Goal: Navigation & Orientation: Find specific page/section

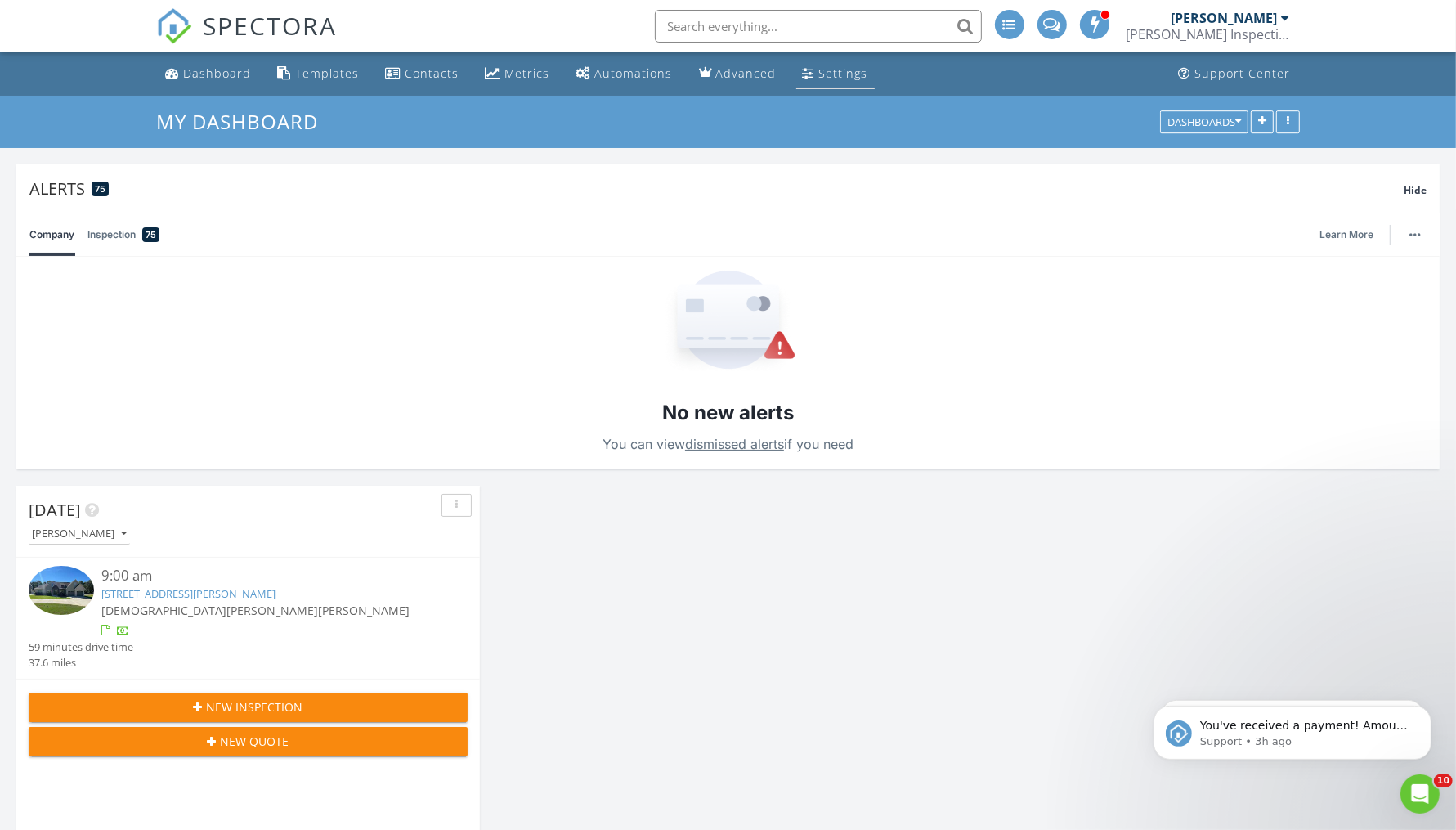
click at [828, 74] on div "Settings" at bounding box center [844, 73] width 49 height 15
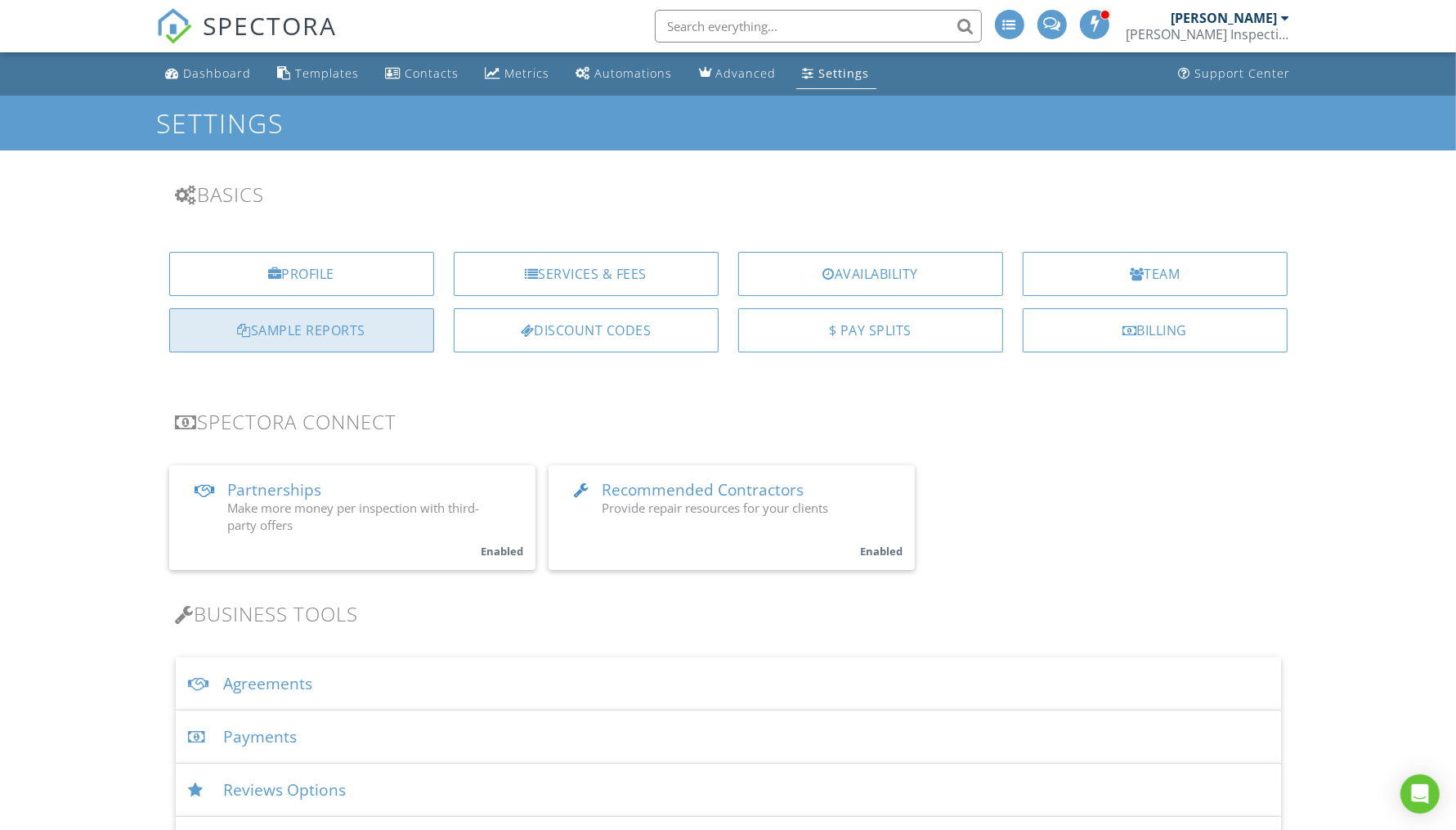
click at [393, 324] on div "Sample Reports" at bounding box center [301, 330] width 265 height 44
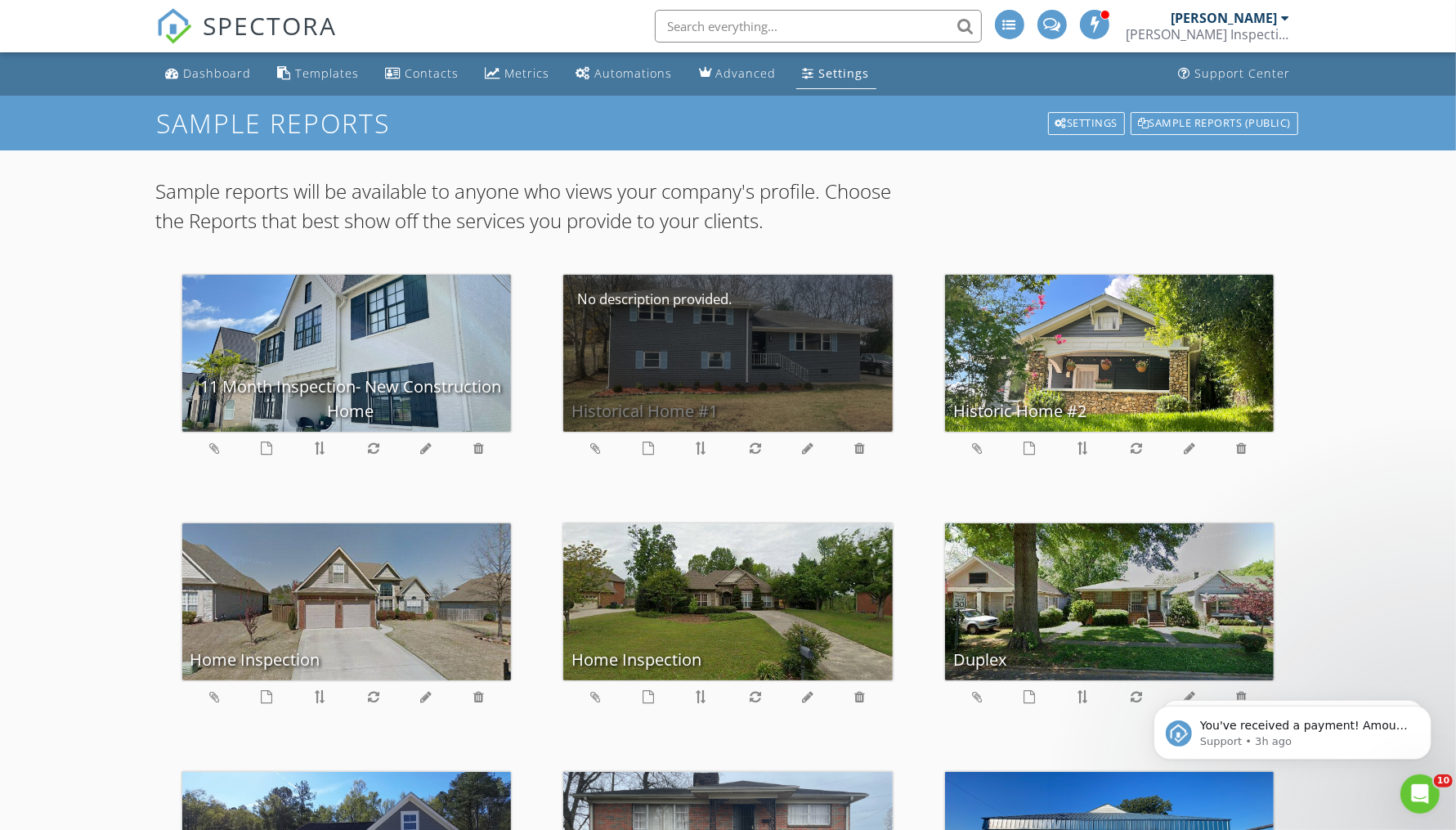
click at [727, 384] on div "Historical Home #1" at bounding box center [728, 353] width 330 height 157
click at [792, 391] on div "Historical Home #1" at bounding box center [728, 353] width 330 height 157
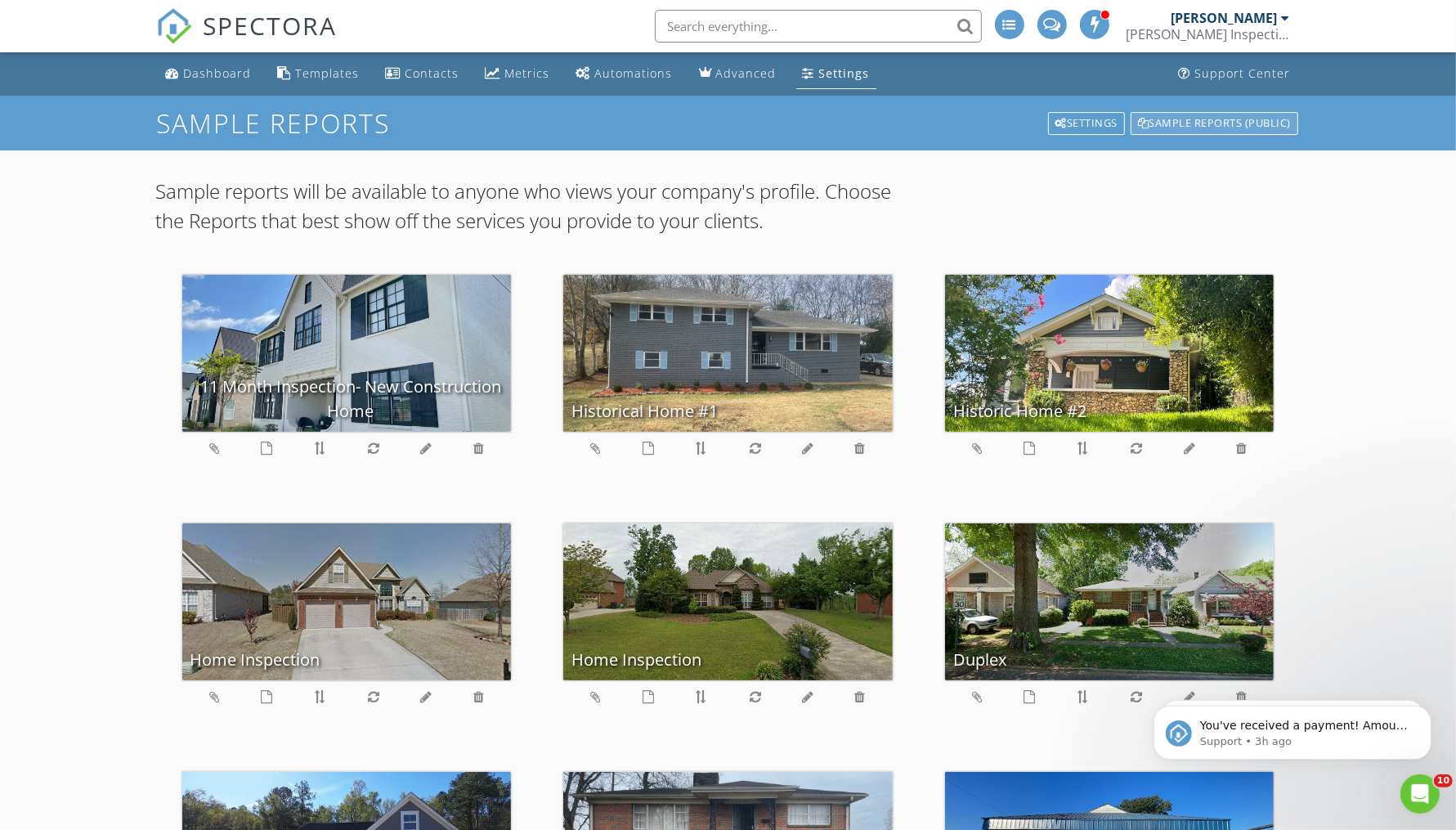
click at [1221, 123] on div "Sample Reports (public)" at bounding box center [1215, 123] width 168 height 23
click at [1189, 127] on div "Sample Reports (public)" at bounding box center [1215, 123] width 168 height 23
click at [232, 75] on div "Dashboard" at bounding box center [218, 73] width 68 height 15
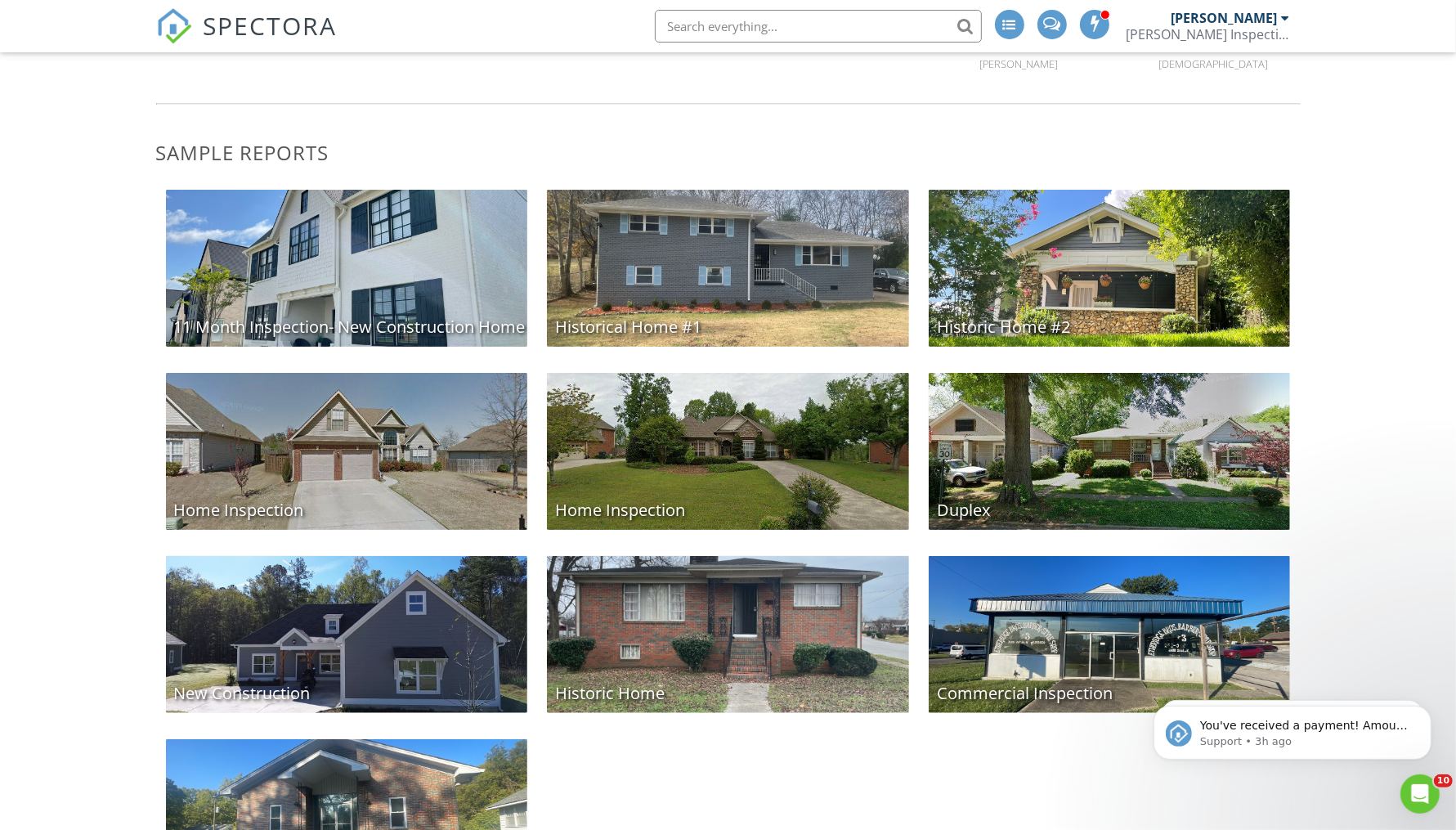
scroll to position [187, 0]
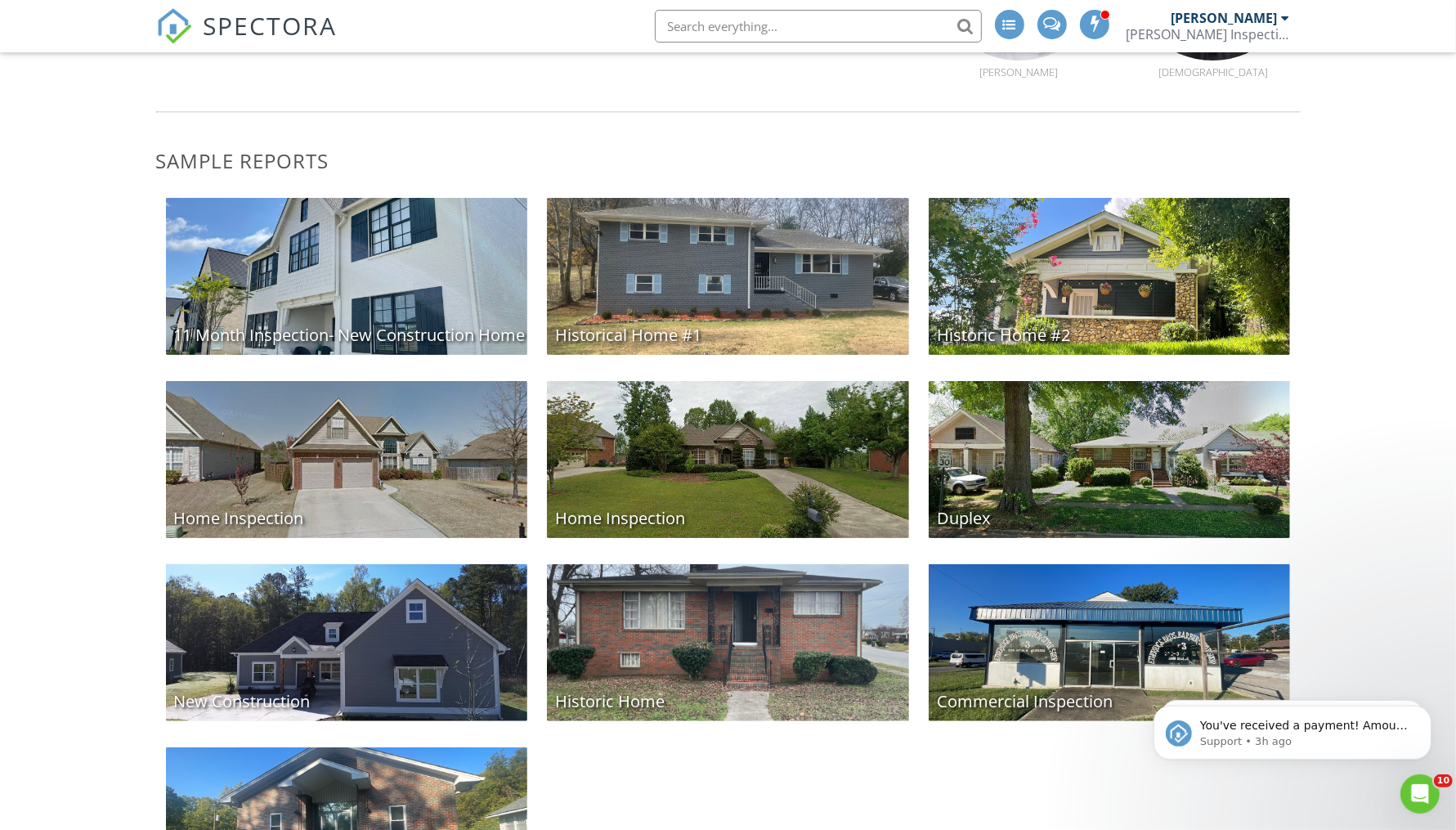
click at [785, 283] on div "Historical Home #1" at bounding box center [728, 276] width 363 height 157
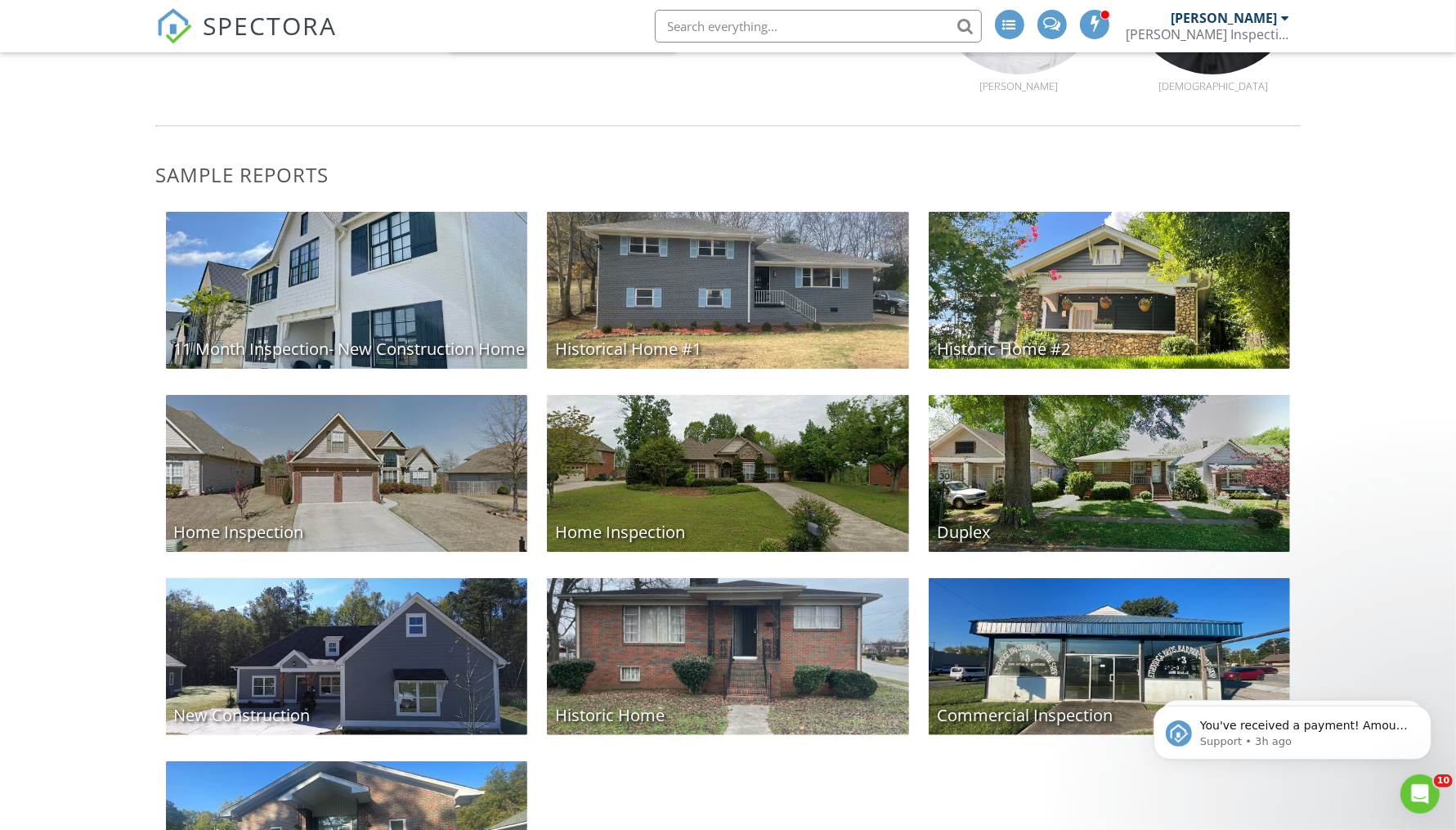
scroll to position [171, 0]
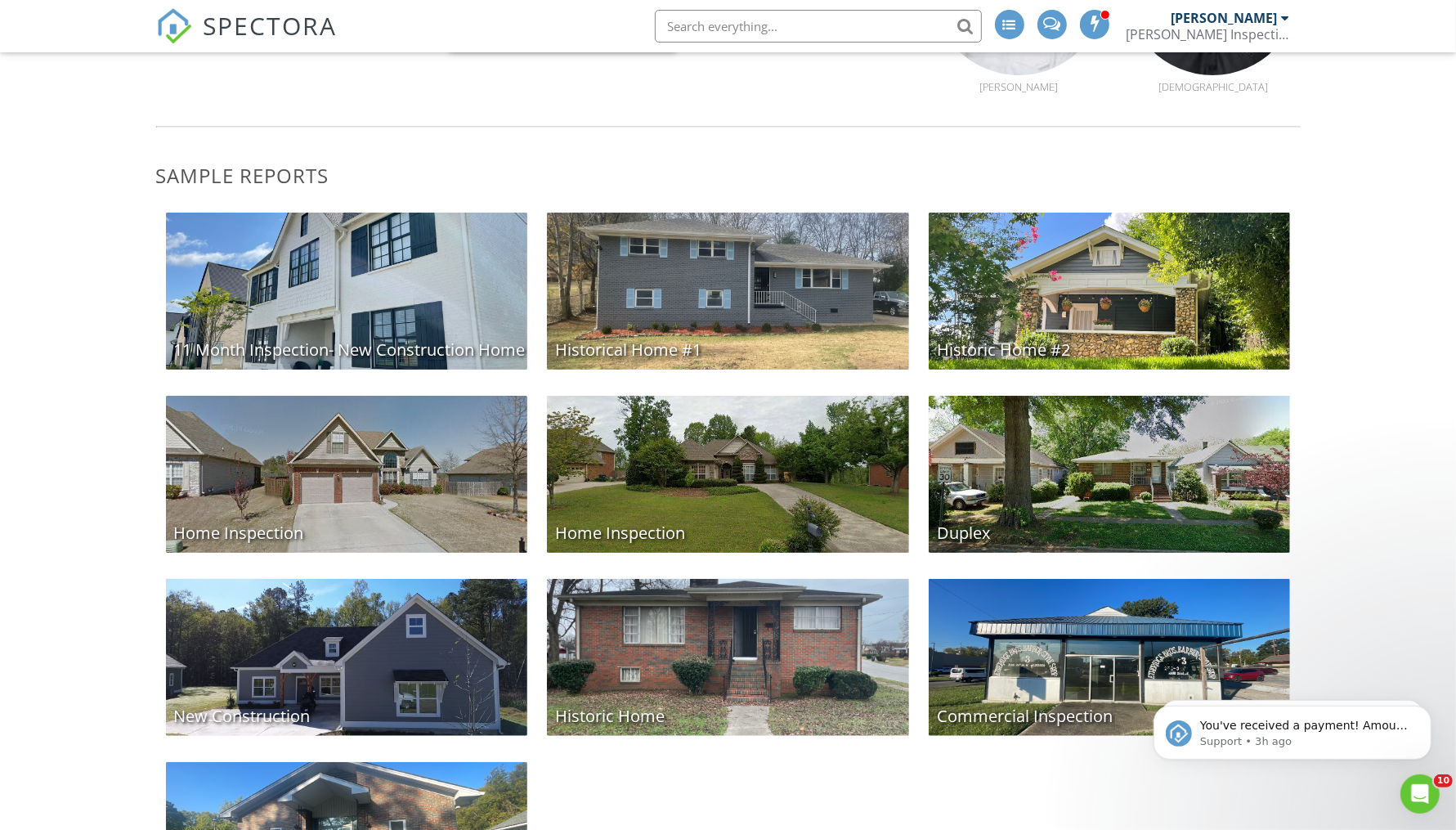
click at [767, 334] on div "Historical Home #1" at bounding box center [728, 291] width 363 height 157
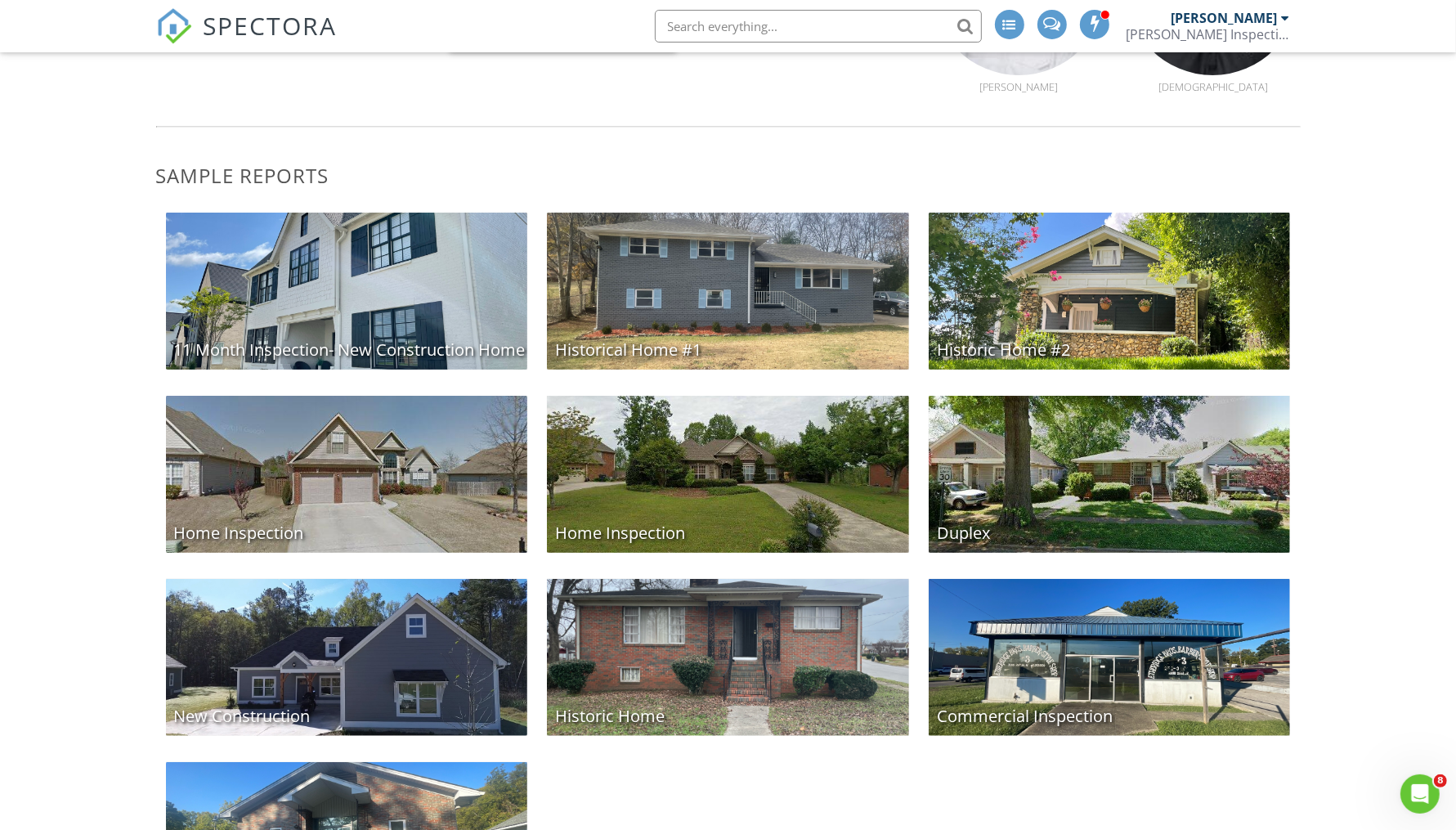
click at [245, 660] on div "New Construction" at bounding box center [347, 658] width 363 height 157
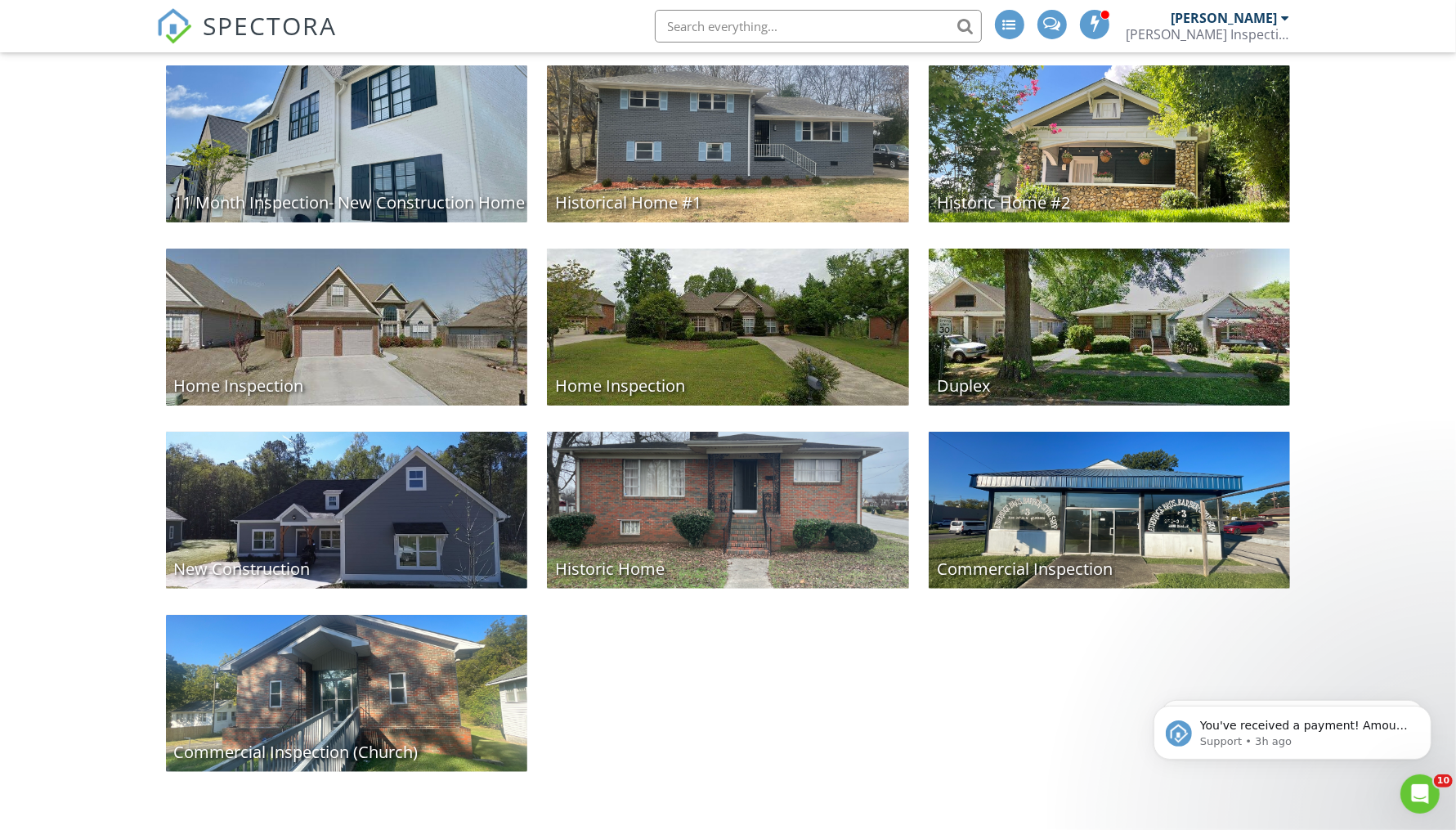
click at [447, 368] on div "Home Inspection" at bounding box center [347, 327] width 363 height 157
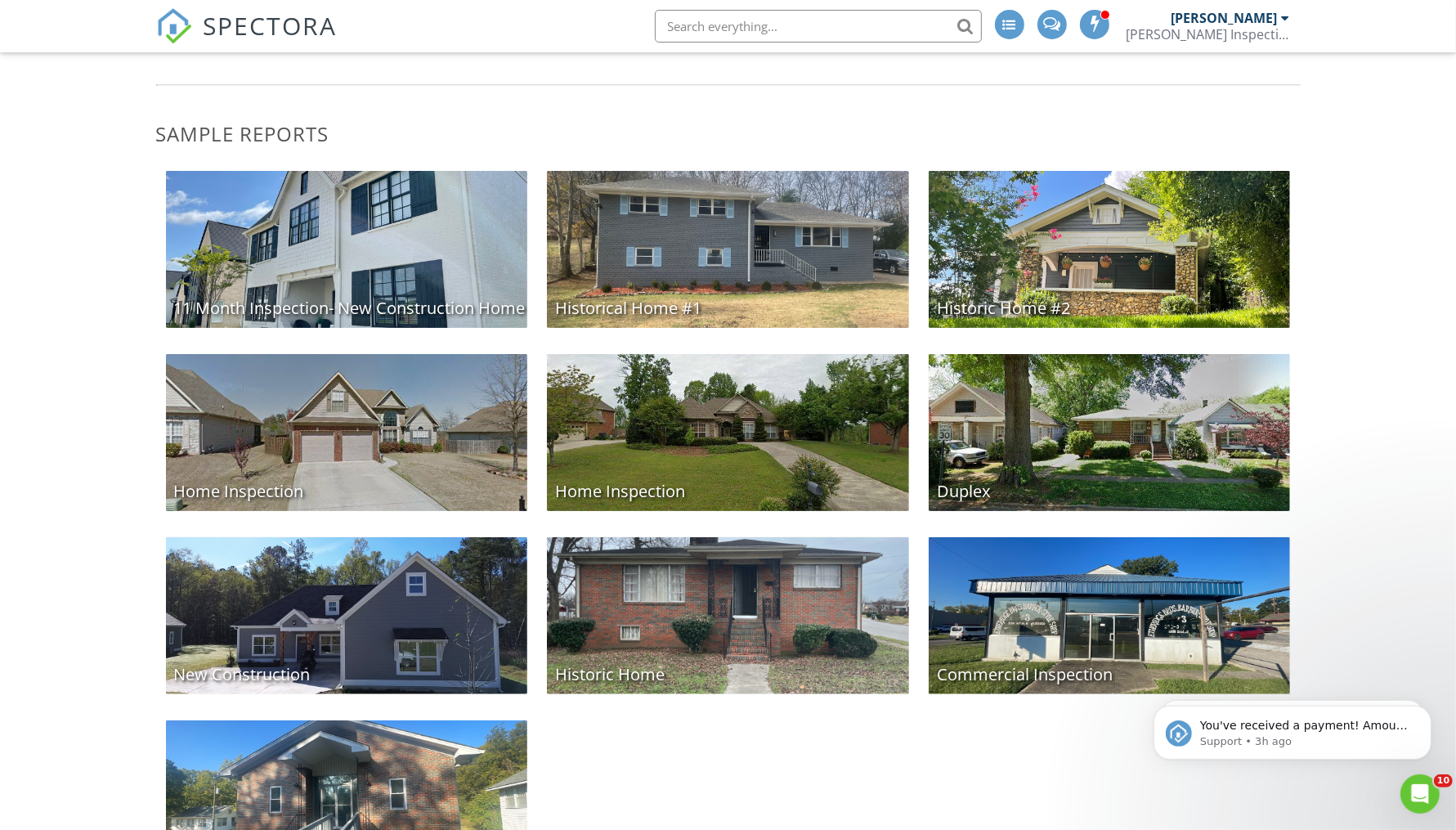
scroll to position [215, 0]
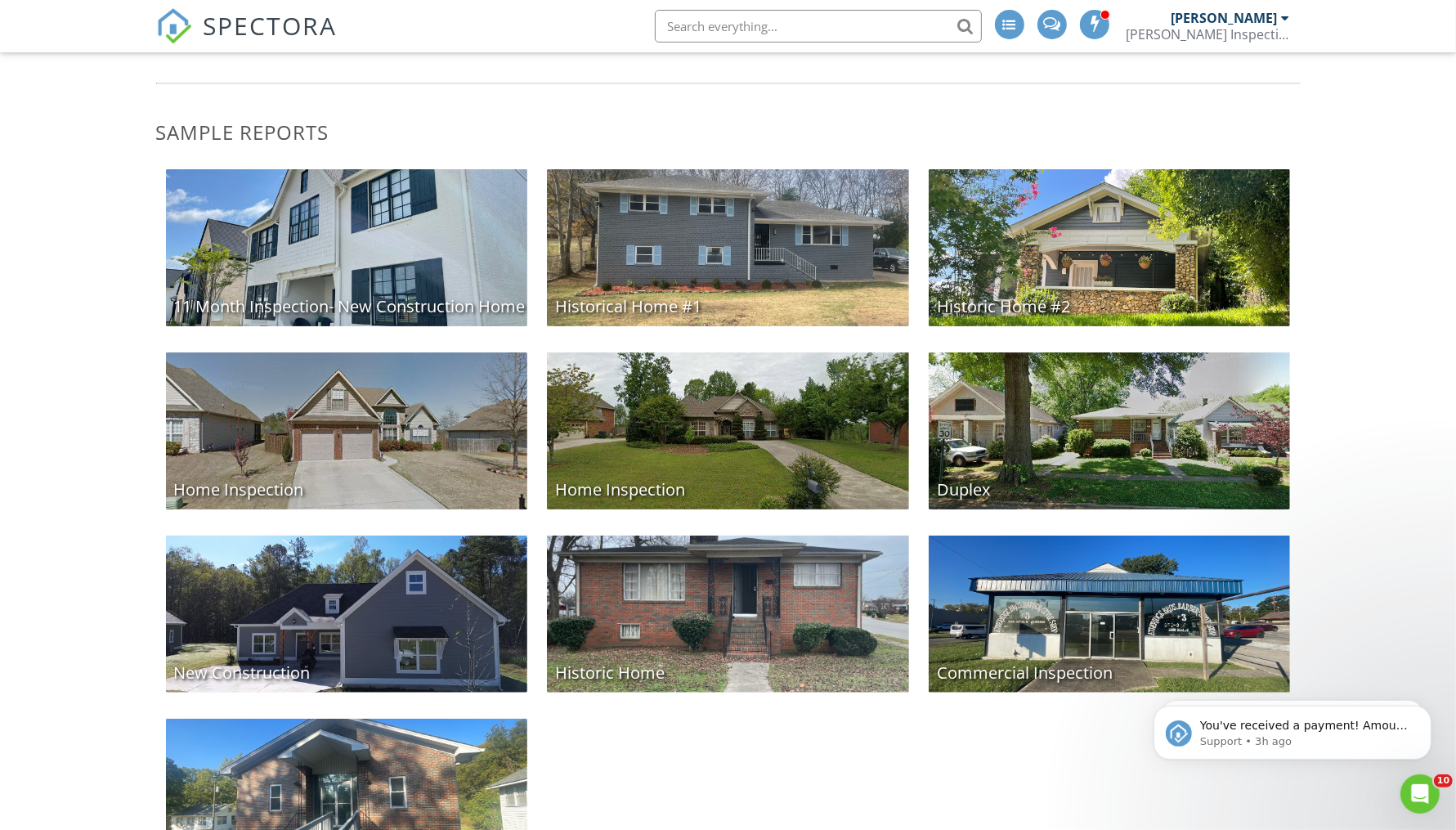
click at [405, 642] on div "New Construction" at bounding box center [347, 614] width 363 height 157
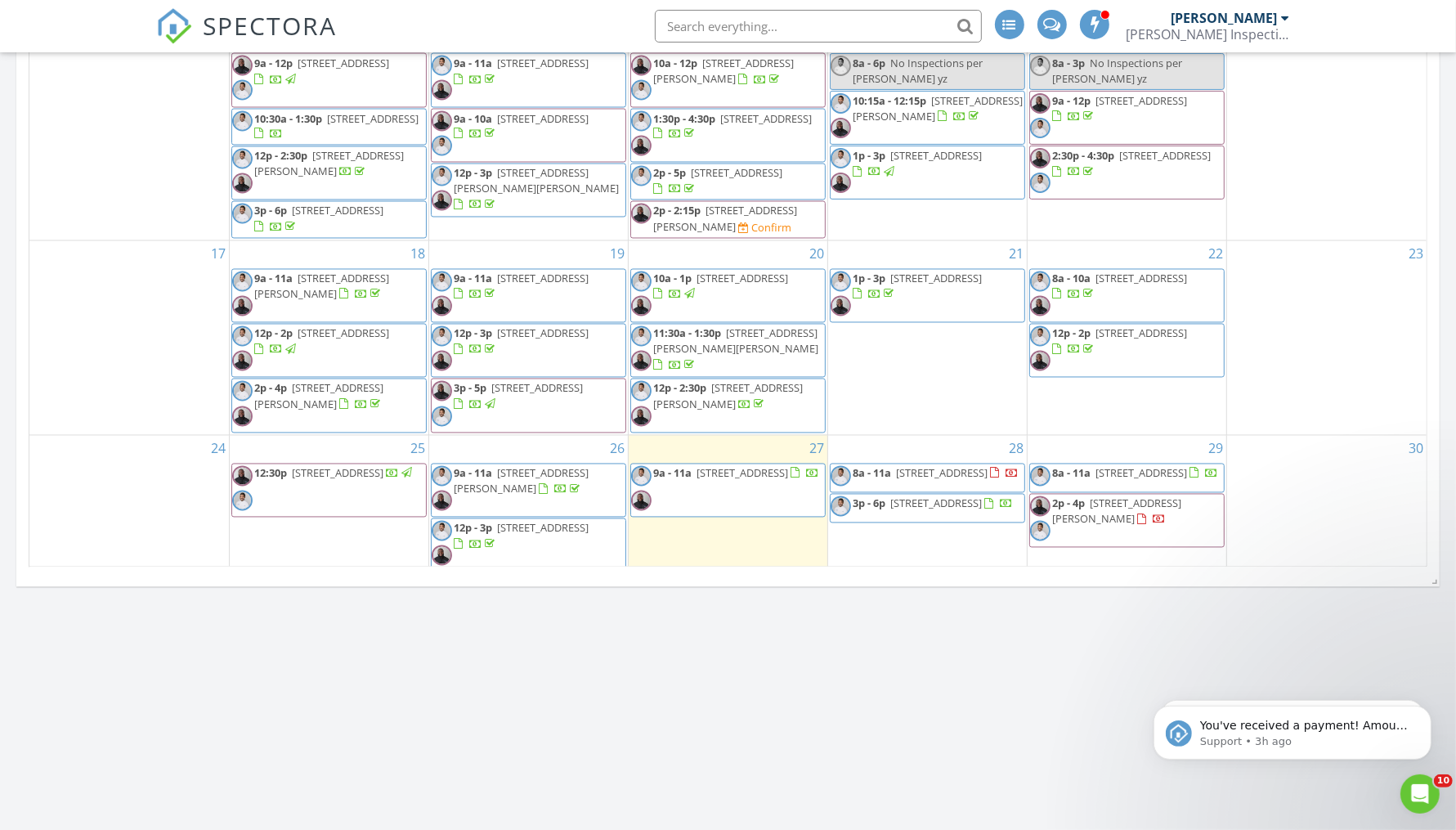
scroll to position [2789, 0]
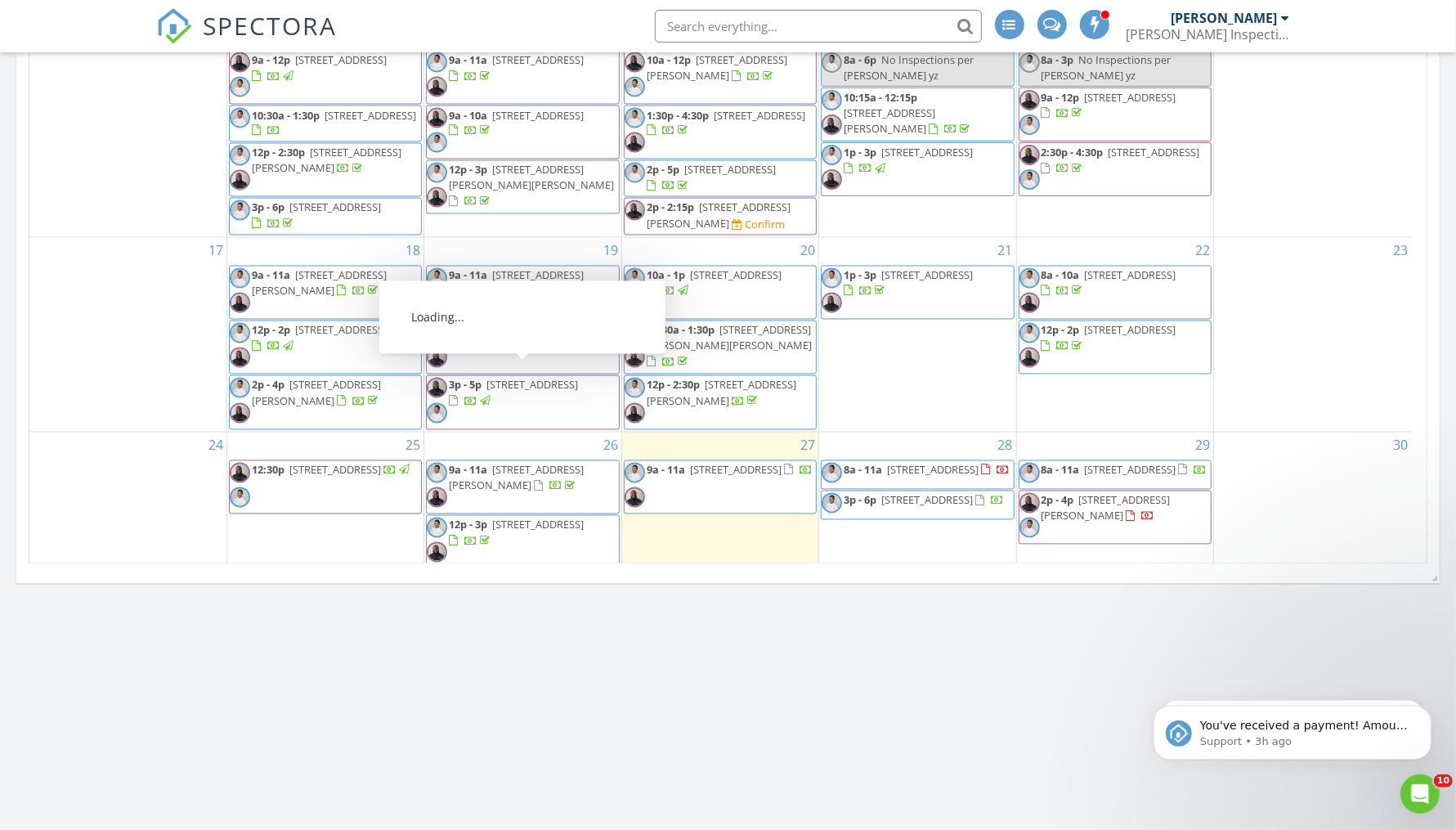
click at [518, 323] on span "12p - 3p 2046 Avenue O, Birmingham 35218" at bounding box center [522, 348] width 191 height 49
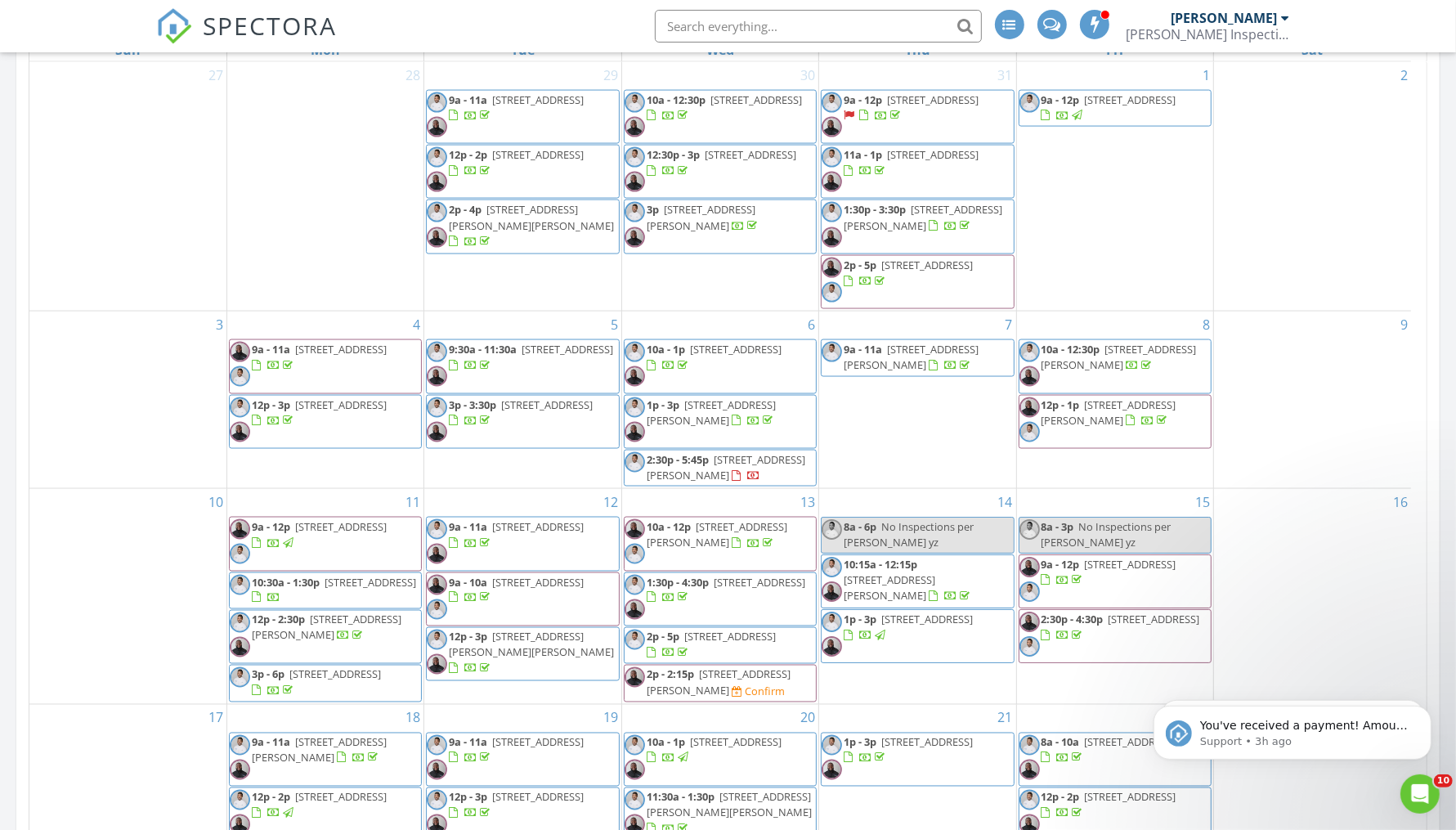
scroll to position [2276, 0]
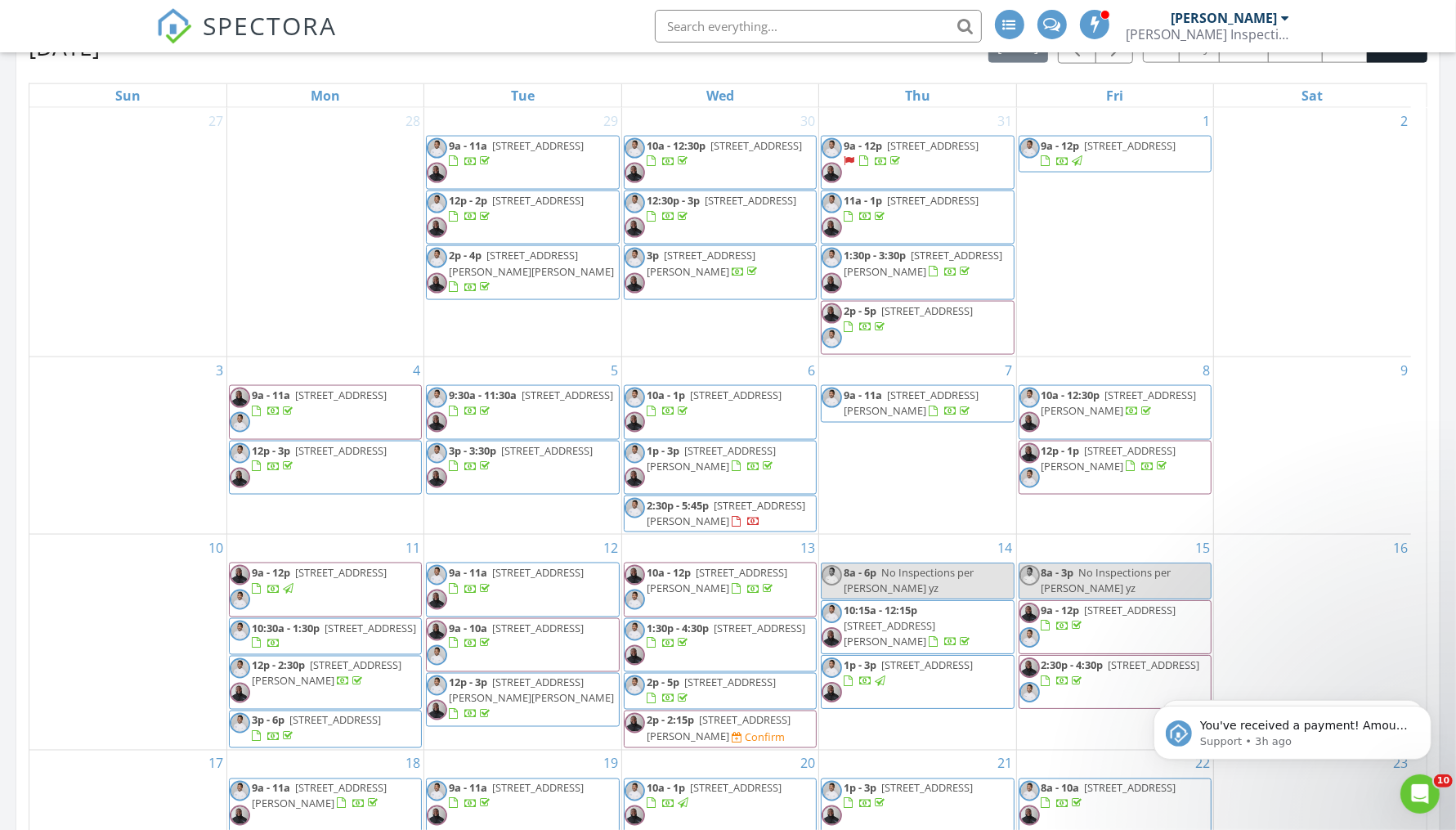
click at [327, 713] on span "[STREET_ADDRESS]" at bounding box center [334, 721] width 91 height 15
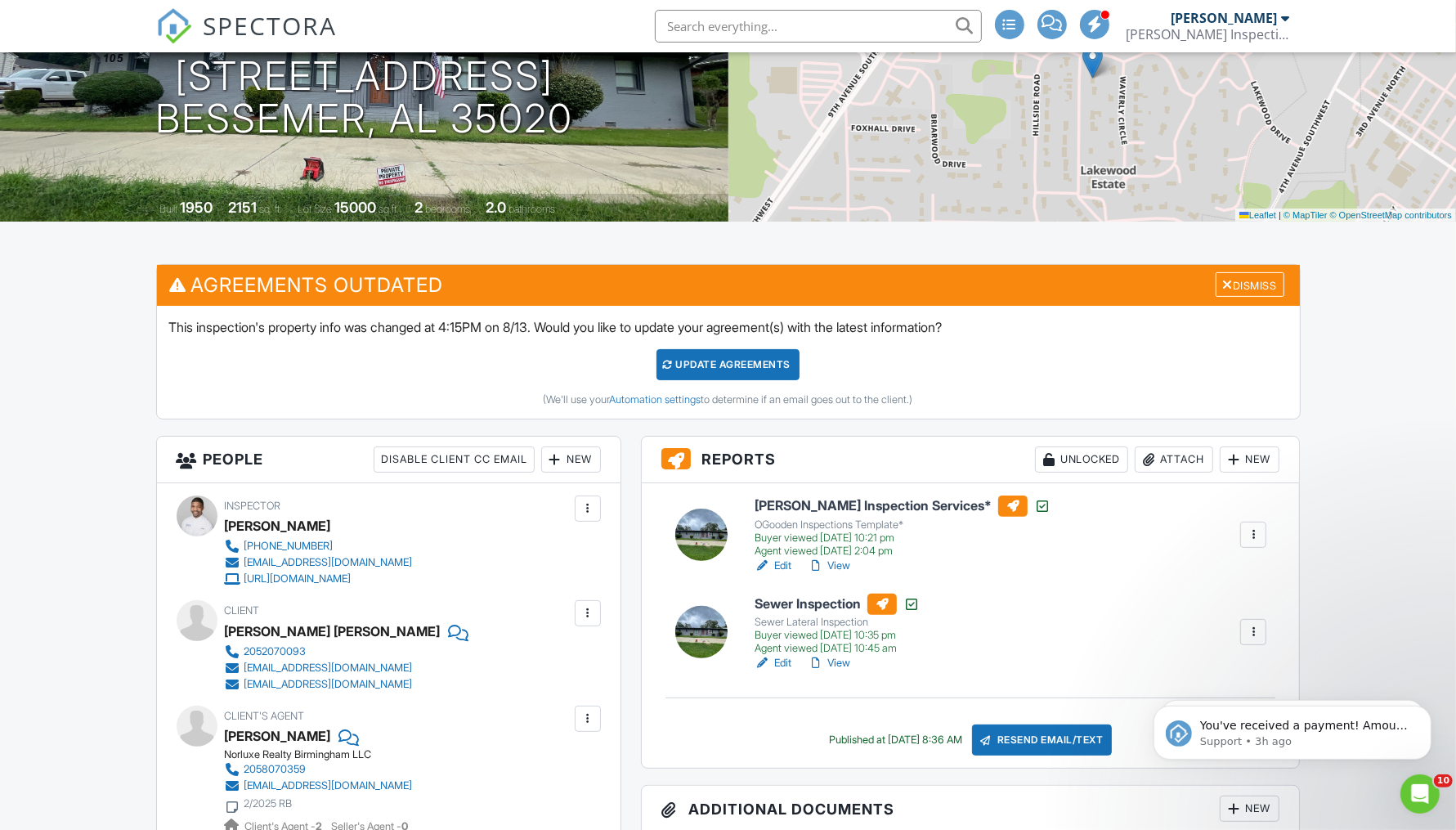
scroll to position [315, 0]
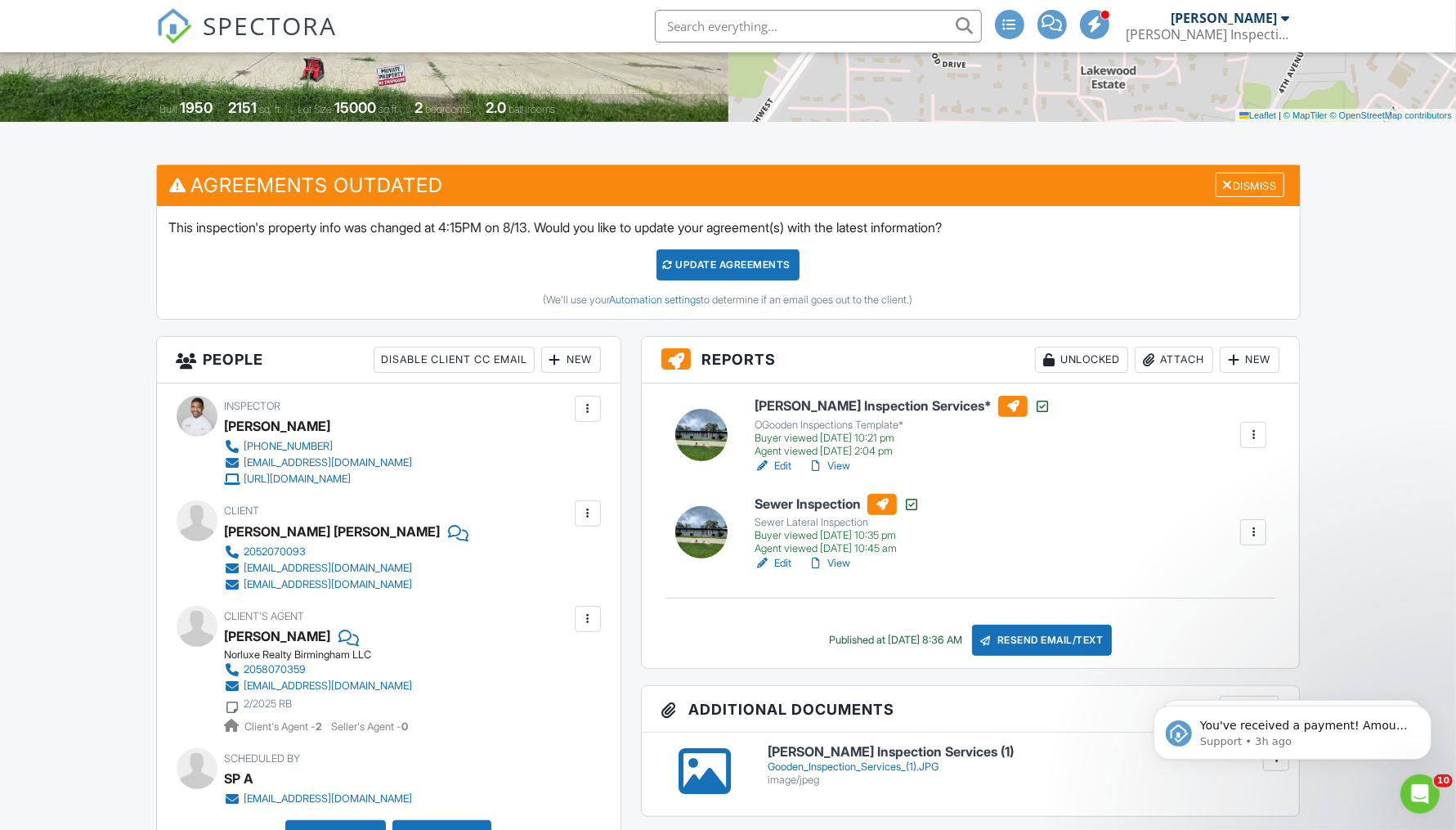
click at [841, 464] on link "View" at bounding box center [829, 465] width 42 height 16
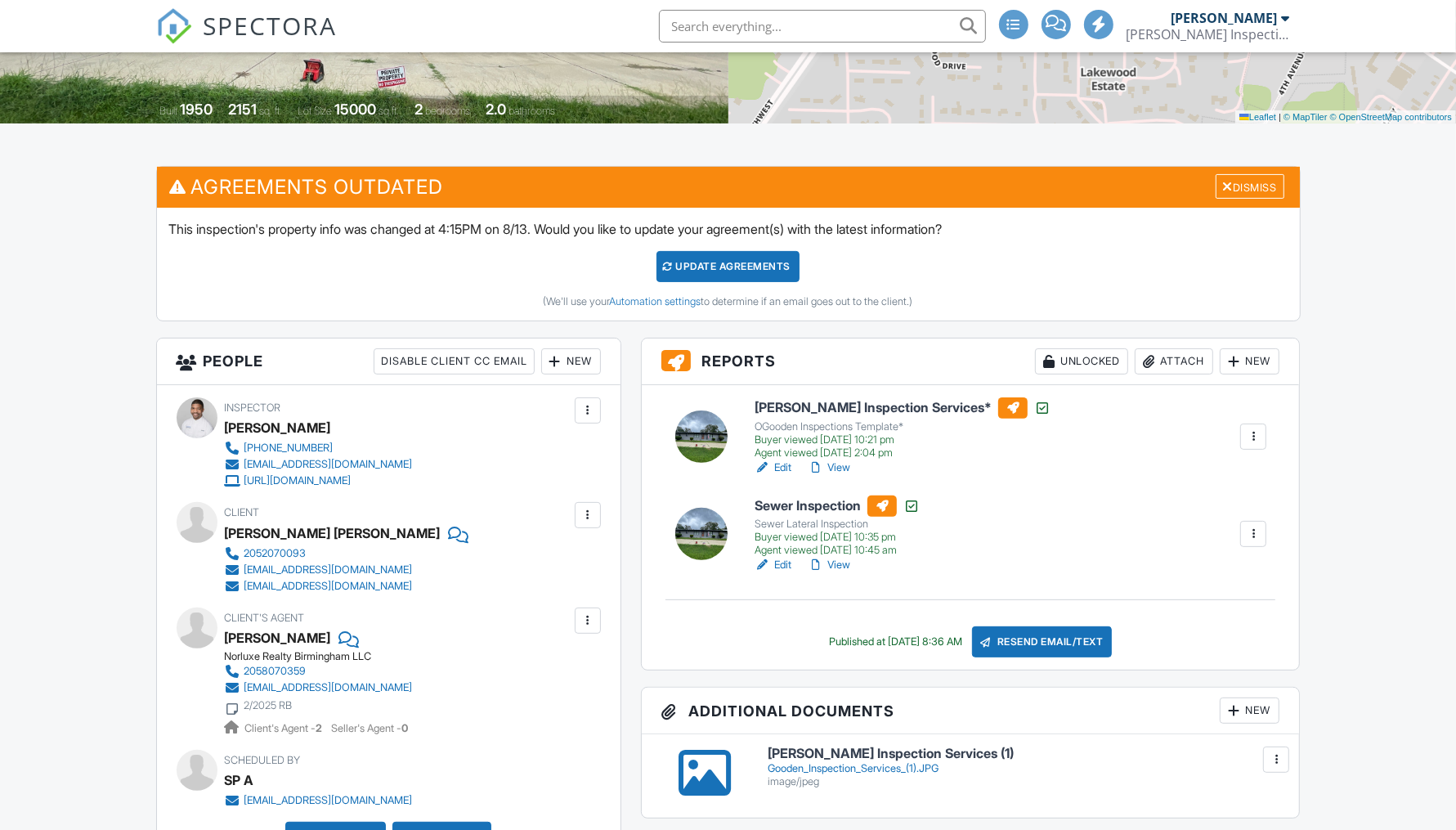
scroll to position [314, 0]
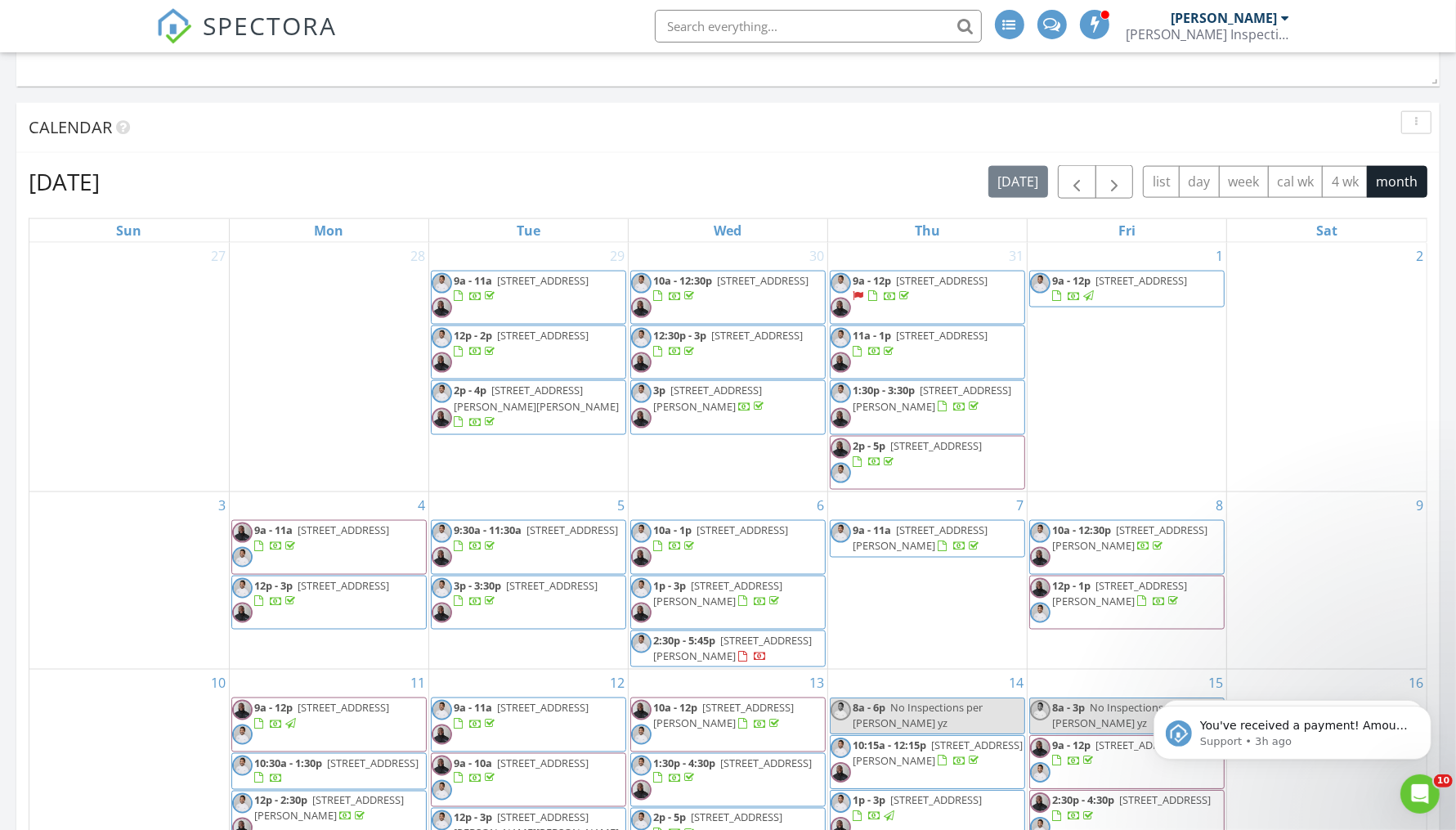
scroll to position [2148, 0]
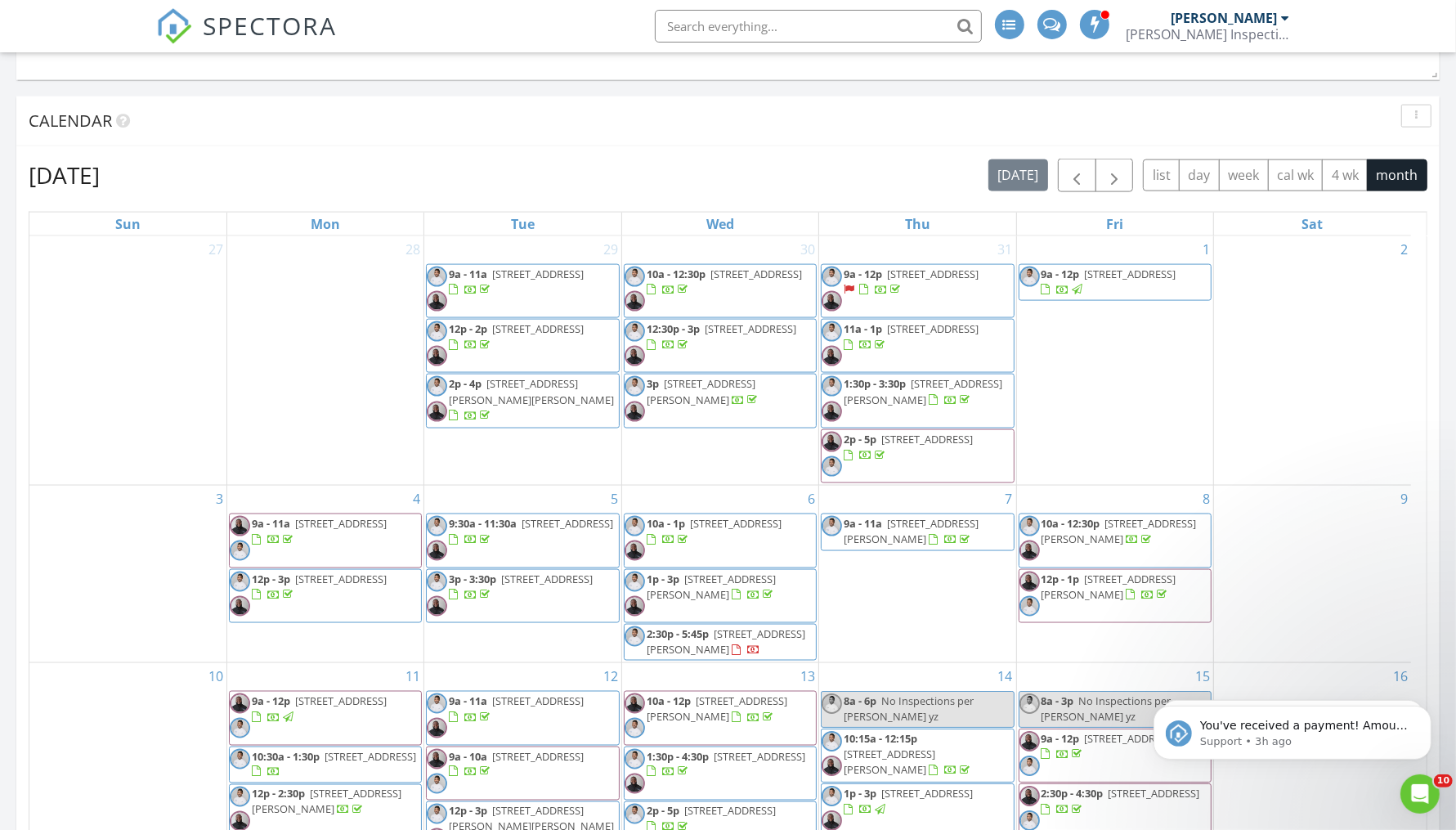
click at [575, 382] on span "5659 Cheryl Dr, Pinson 35126" at bounding box center [531, 391] width 165 height 30
click at [1069, 175] on button "button" at bounding box center [1076, 175] width 39 height 34
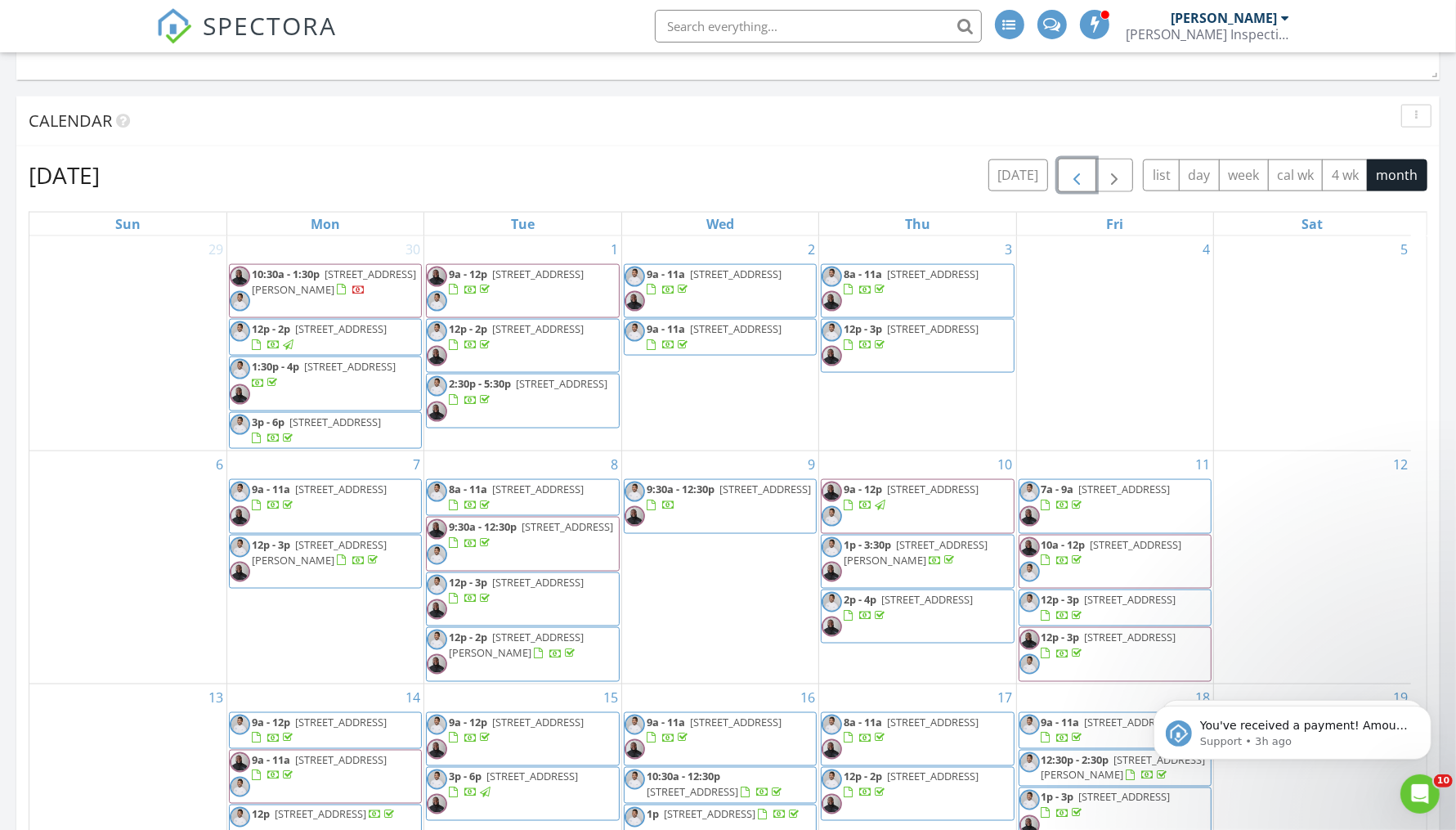
click at [696, 715] on span "4780 Longmeadow Dr, Bessemer 35022" at bounding box center [736, 723] width 91 height 15
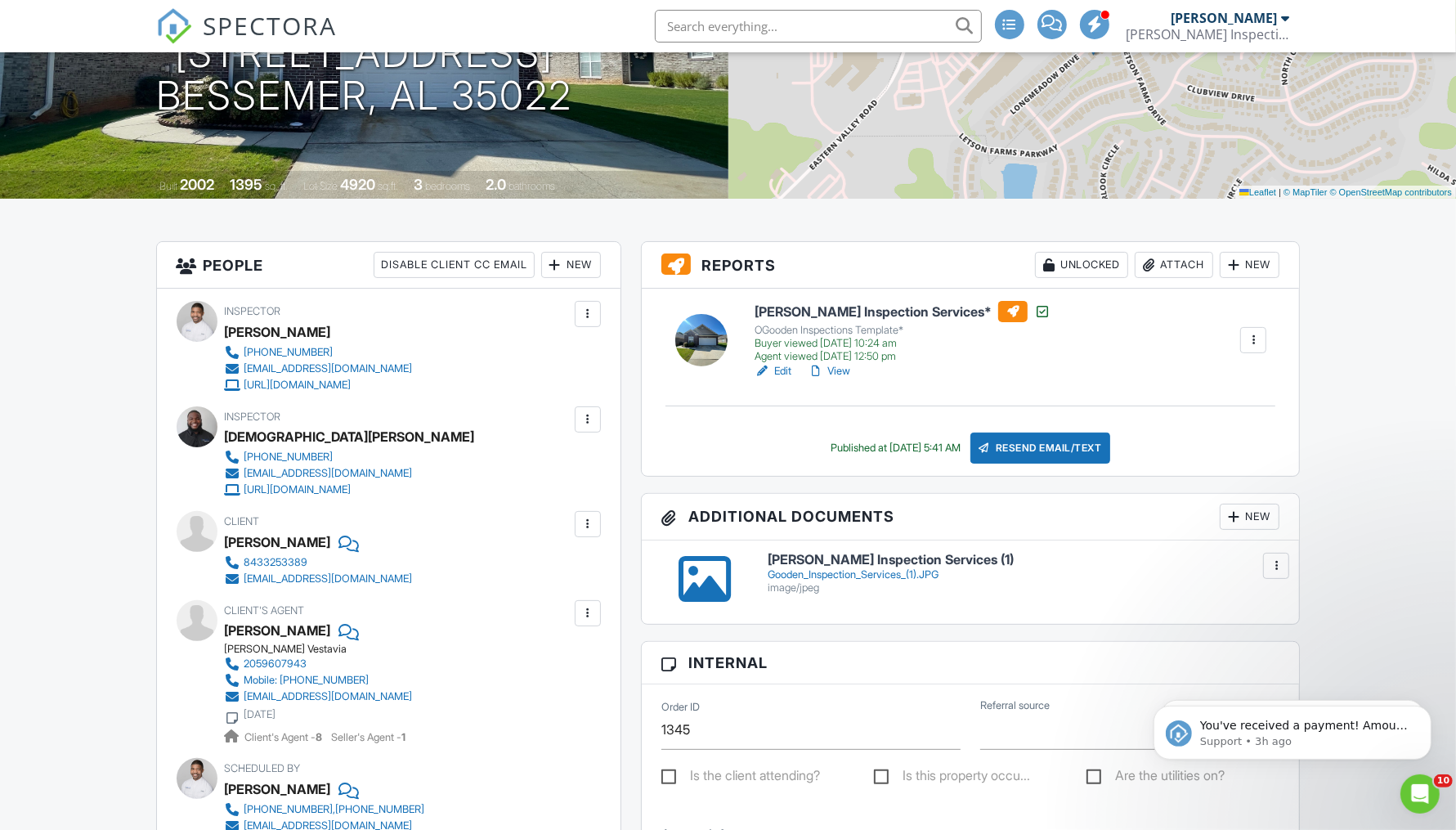
scroll to position [234, 0]
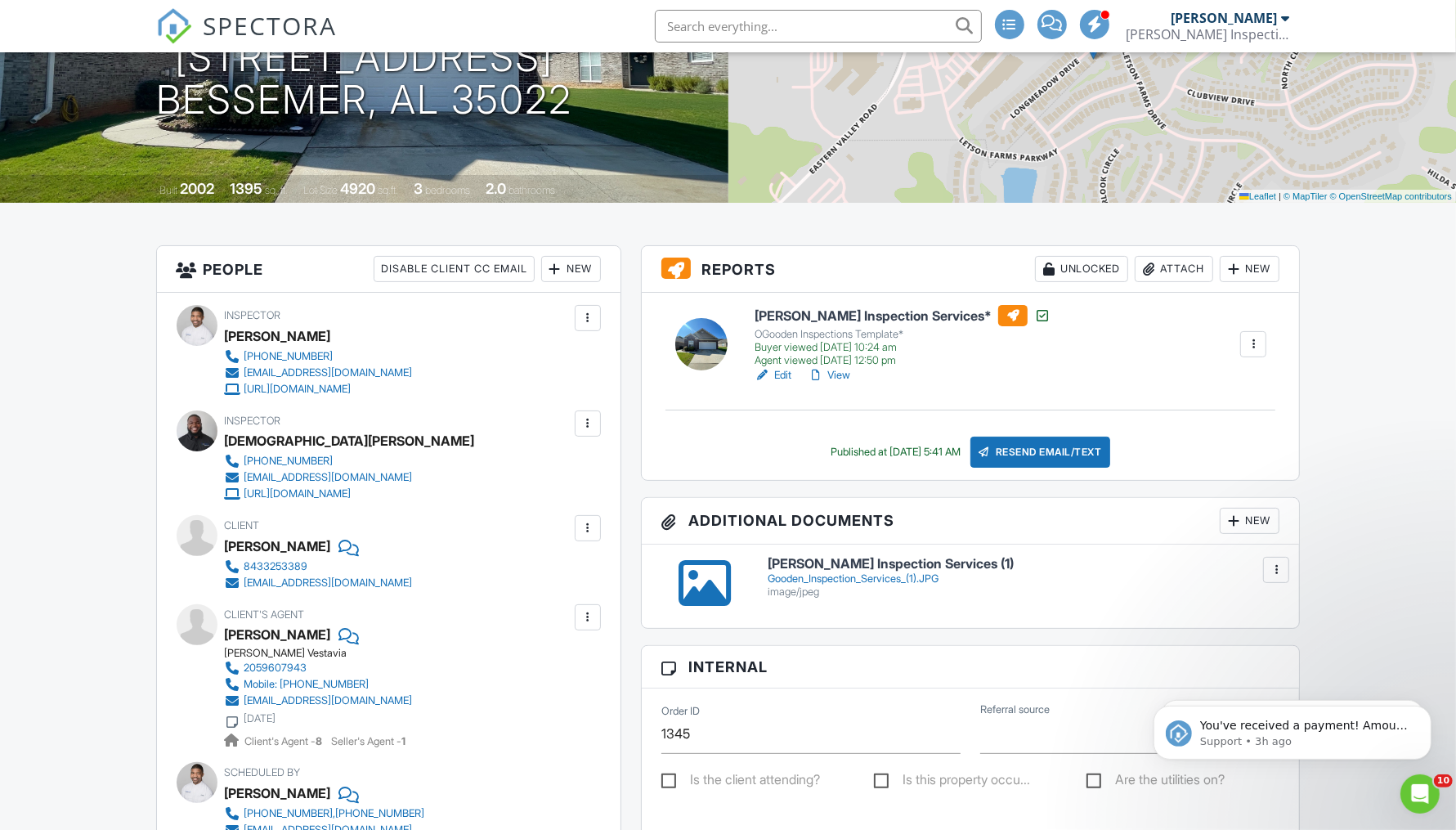
click at [843, 367] on link "View" at bounding box center [829, 375] width 42 height 16
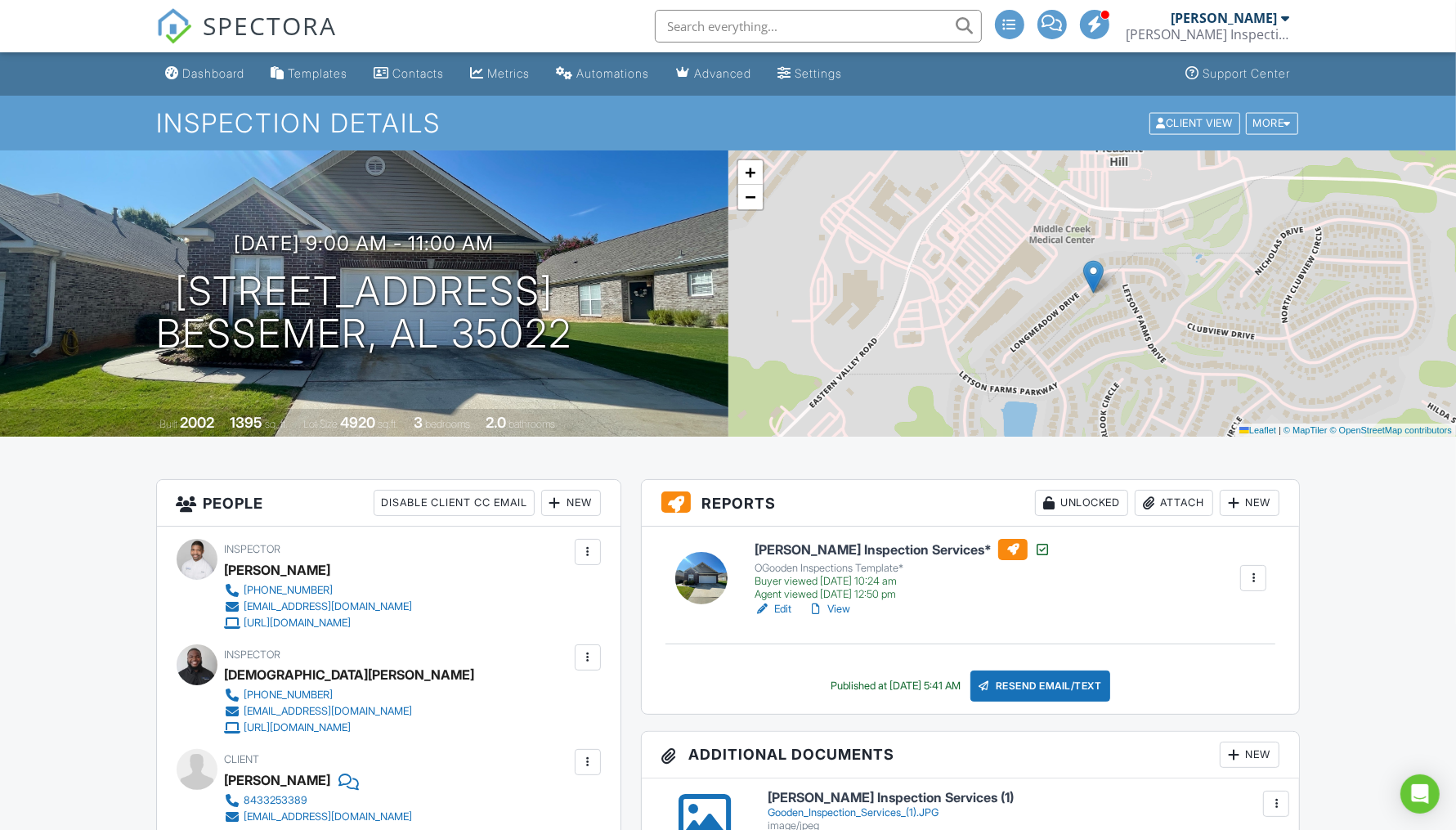
click at [166, 33] on img at bounding box center [174, 26] width 36 height 36
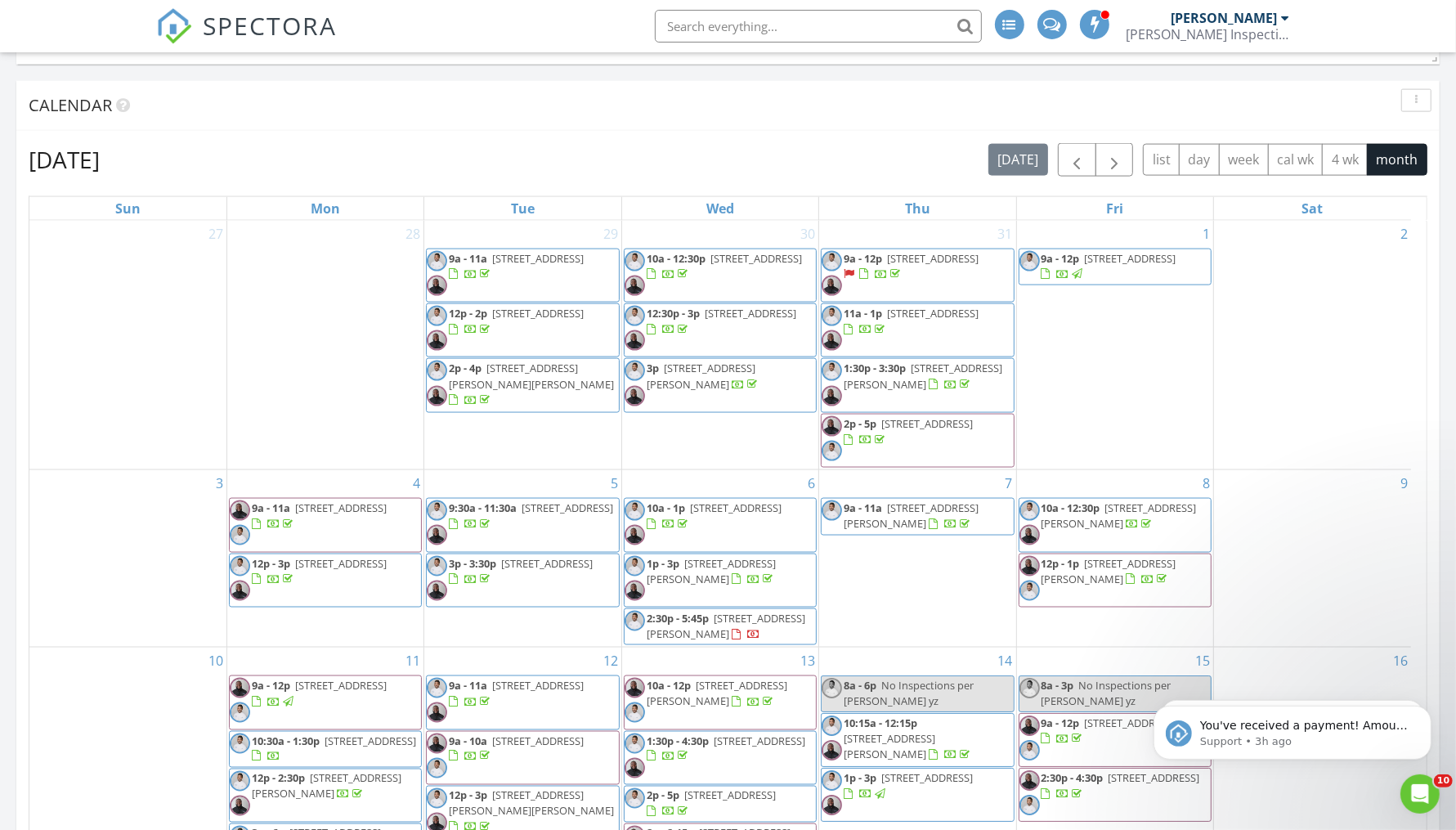
scroll to position [2156, 0]
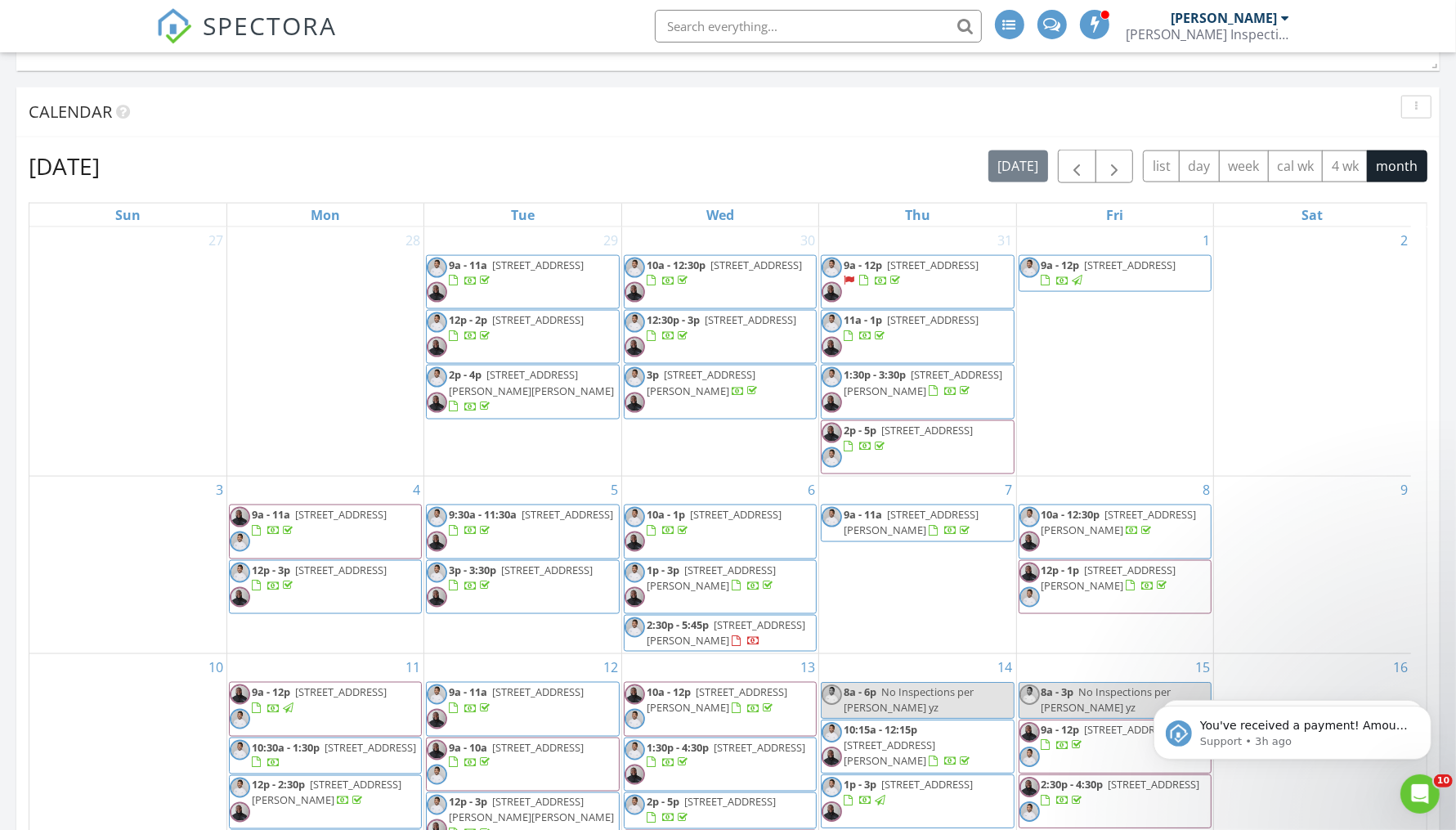
click at [1112, 566] on span "1040 Glen Oak Dr, Fairfield 35064" at bounding box center [1108, 578] width 135 height 30
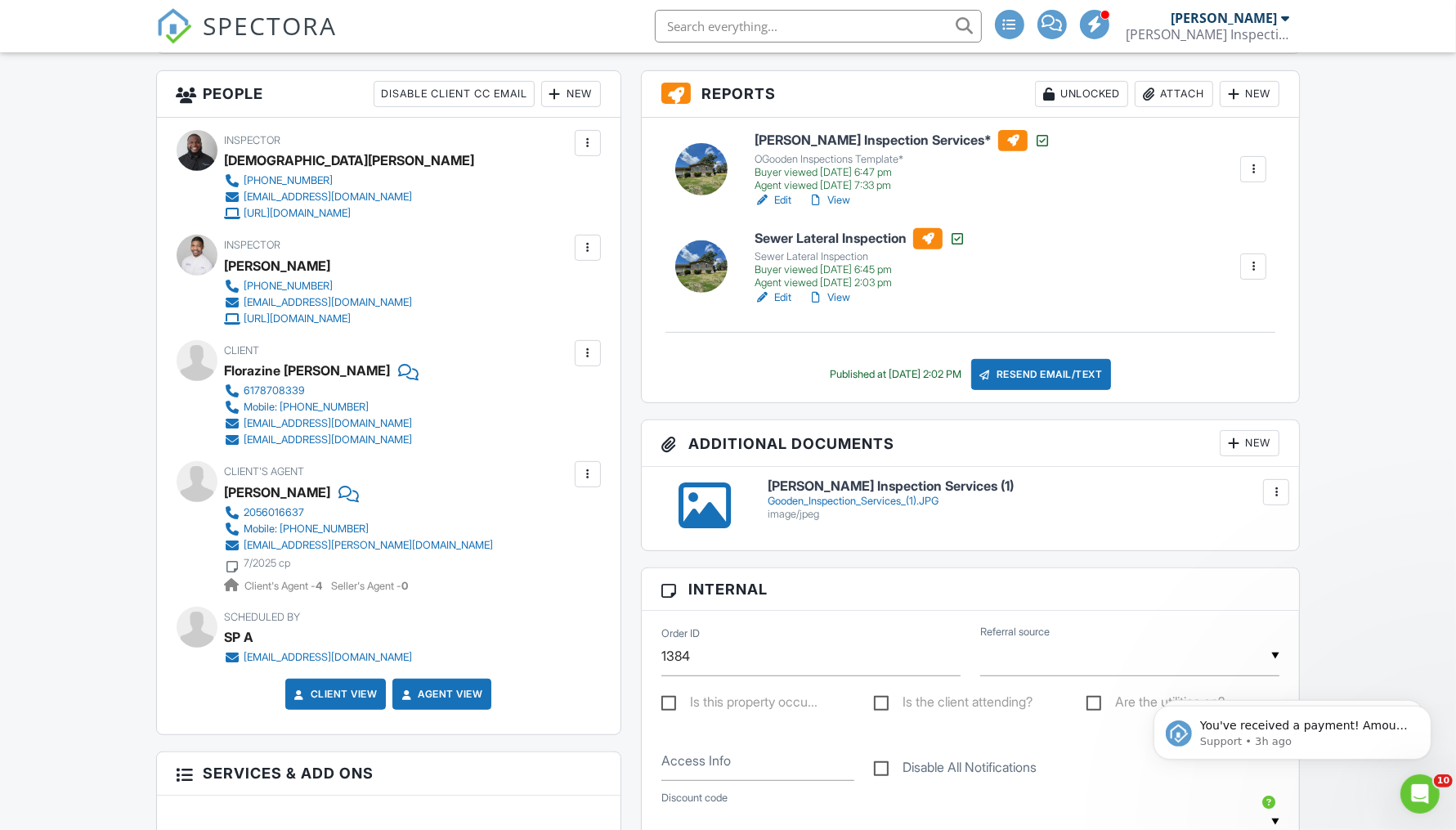
scroll to position [557, 0]
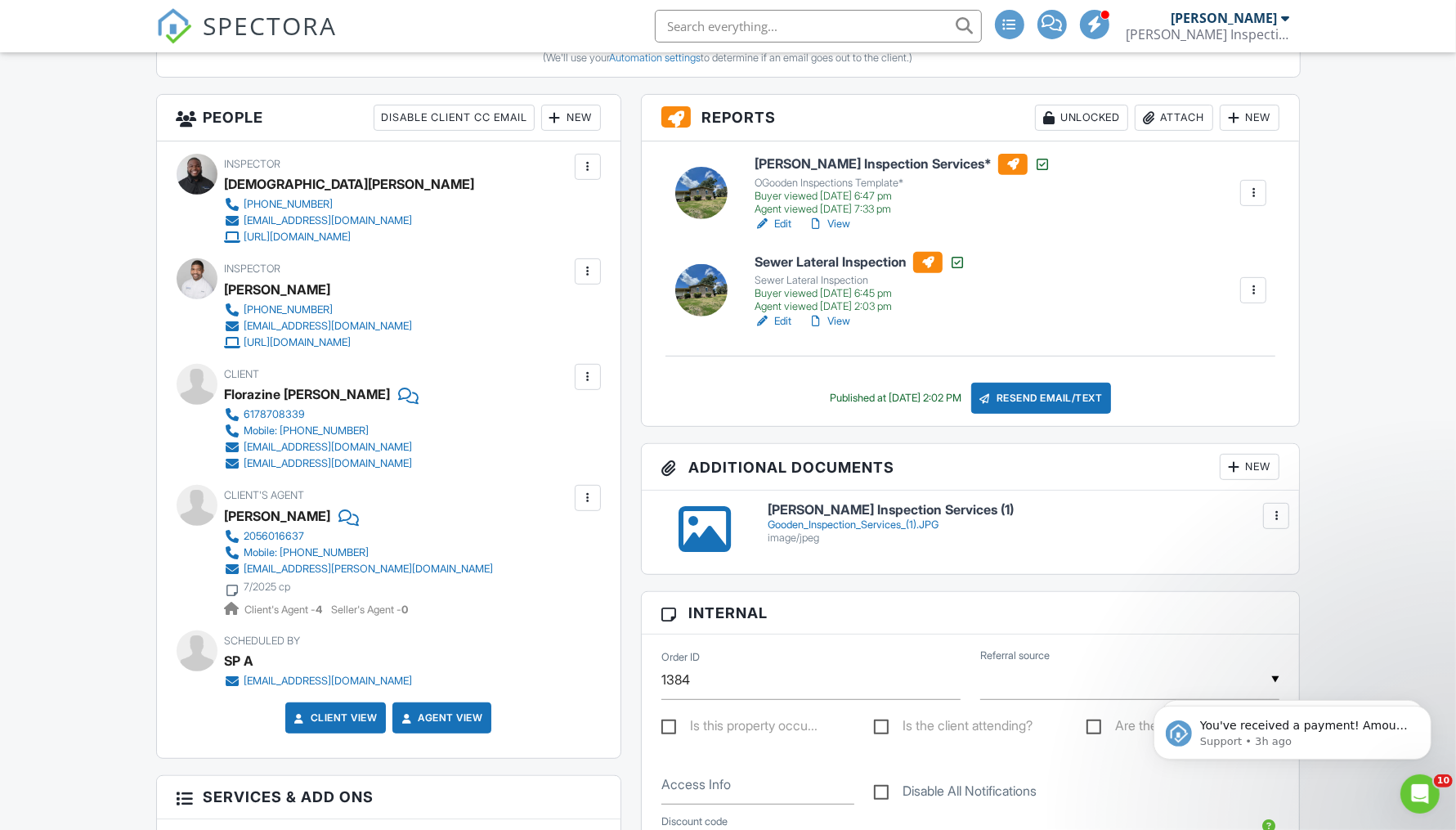
click at [841, 219] on link "View" at bounding box center [829, 223] width 42 height 16
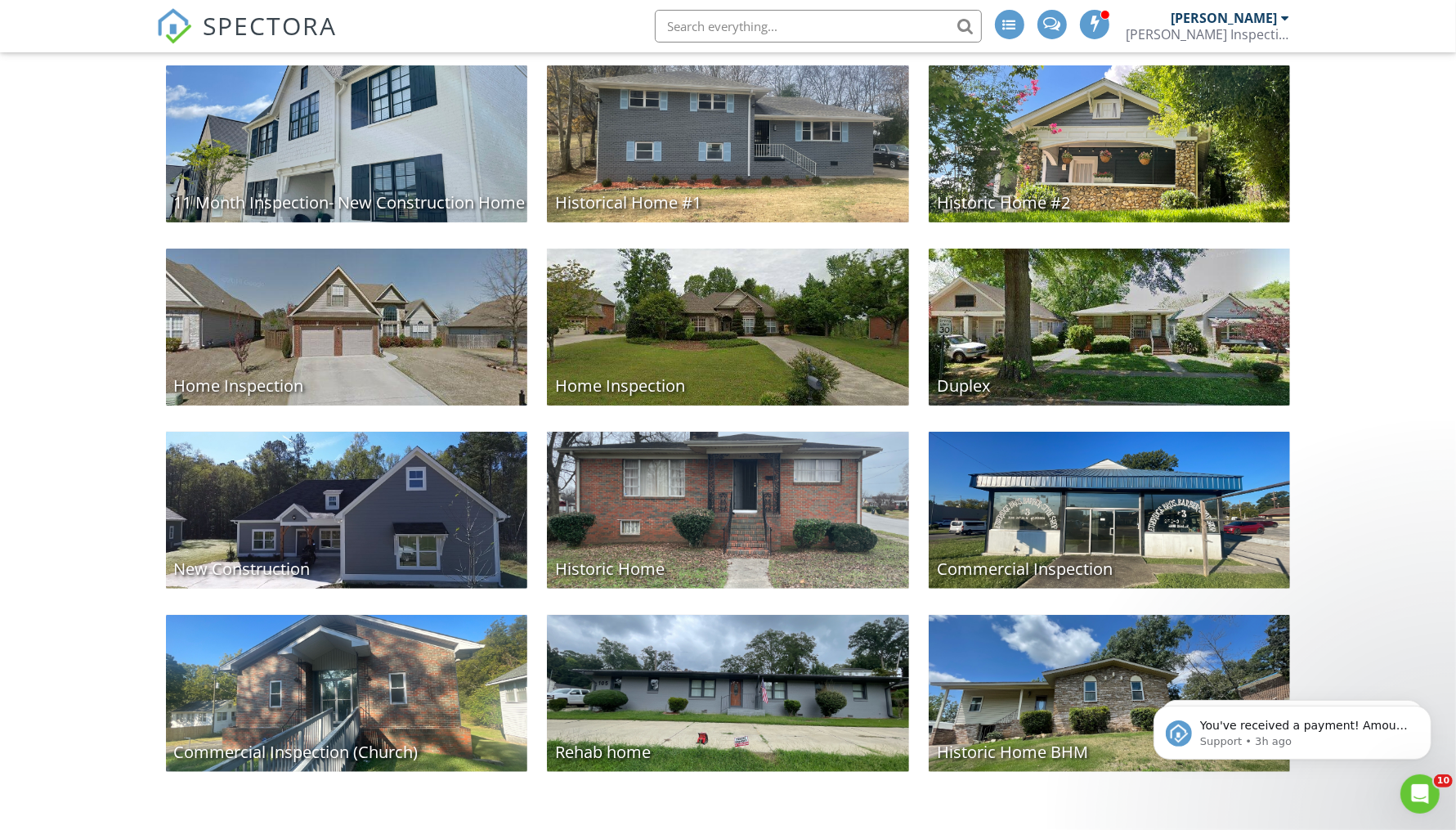
click at [1100, 694] on div "Historic Home BHM" at bounding box center [1109, 693] width 363 height 157
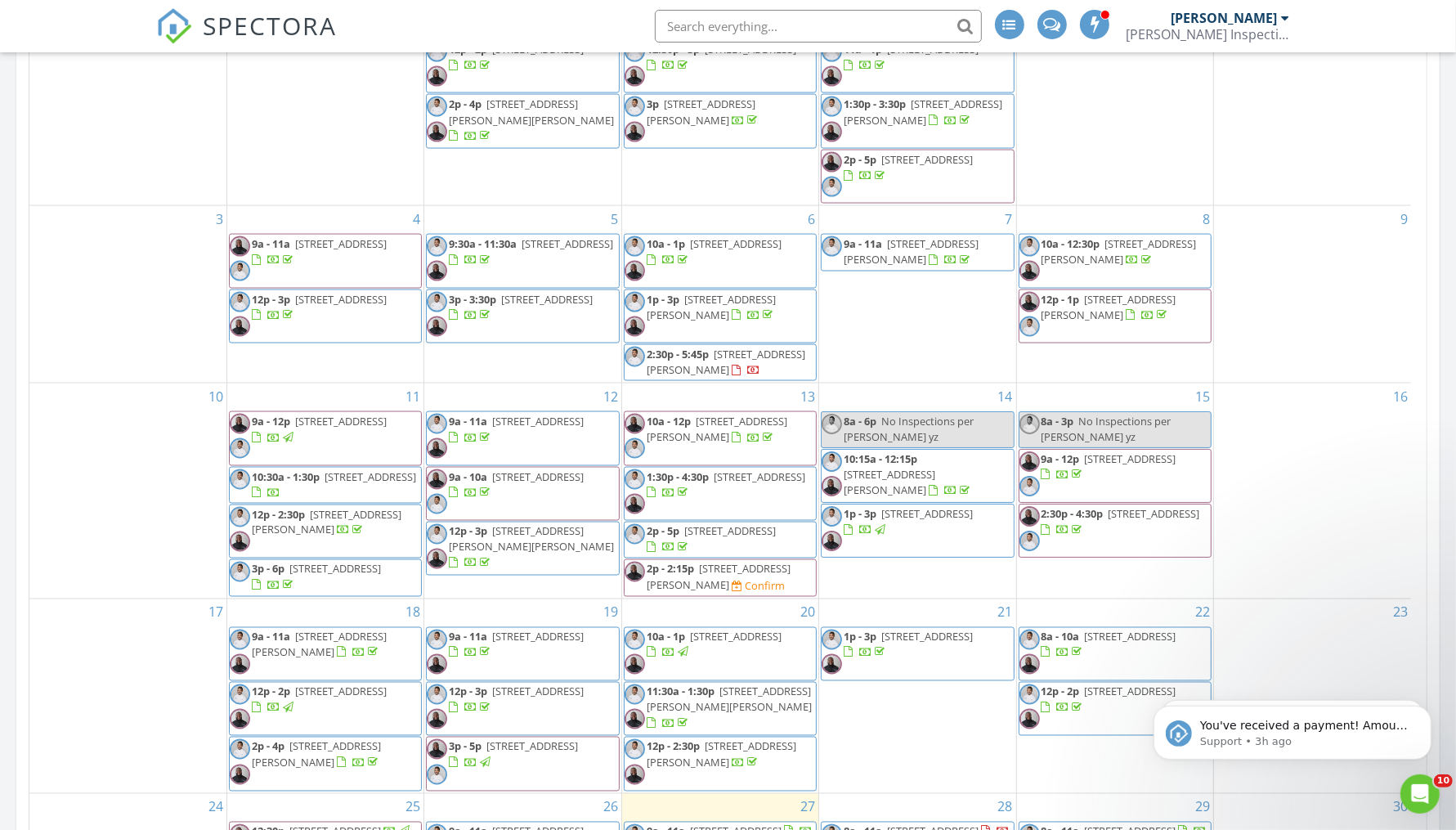
scroll to position [2399, 0]
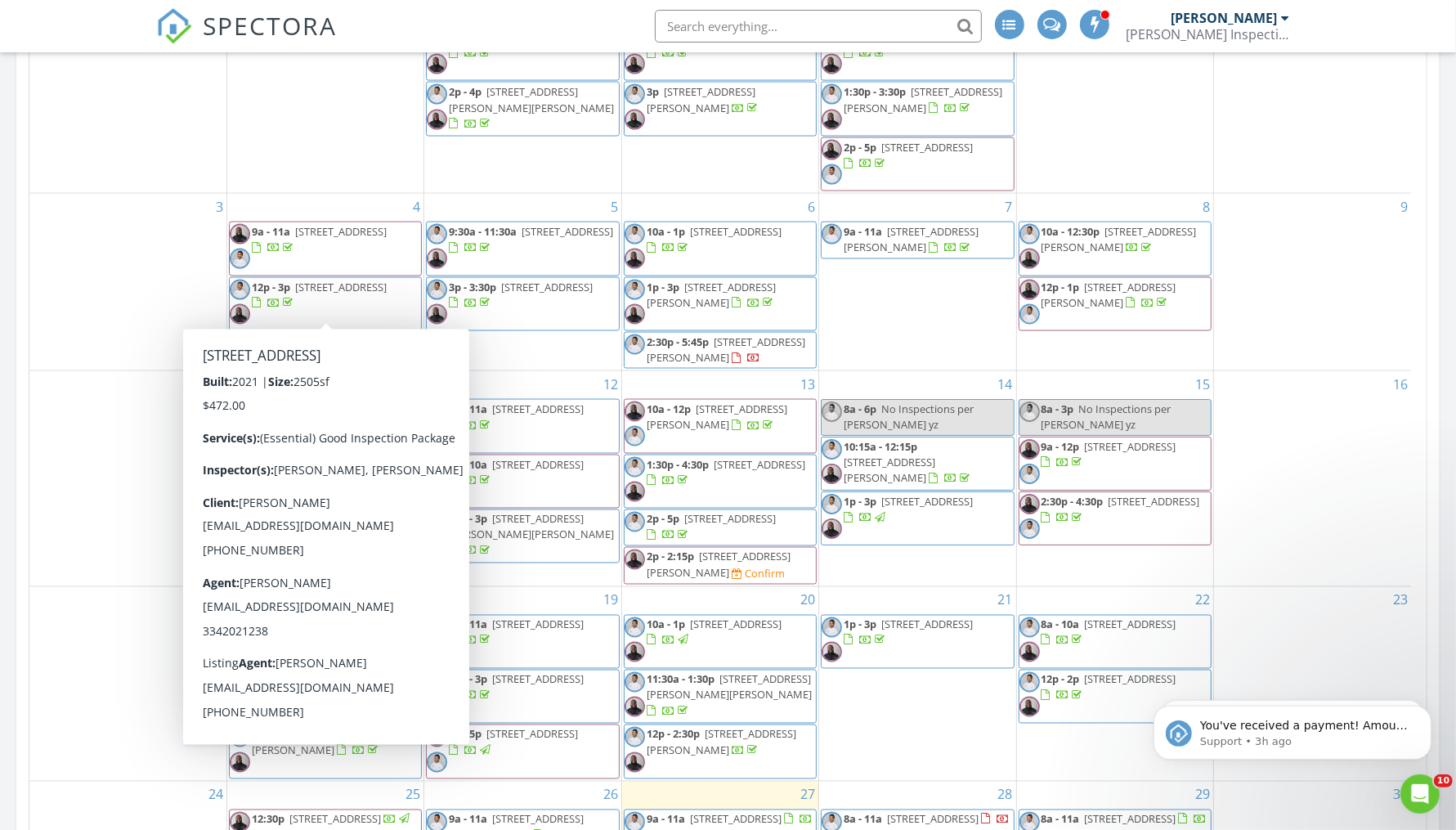
click at [358, 280] on span "708 Windmill Cir, Helena 35080" at bounding box center [340, 287] width 91 height 15
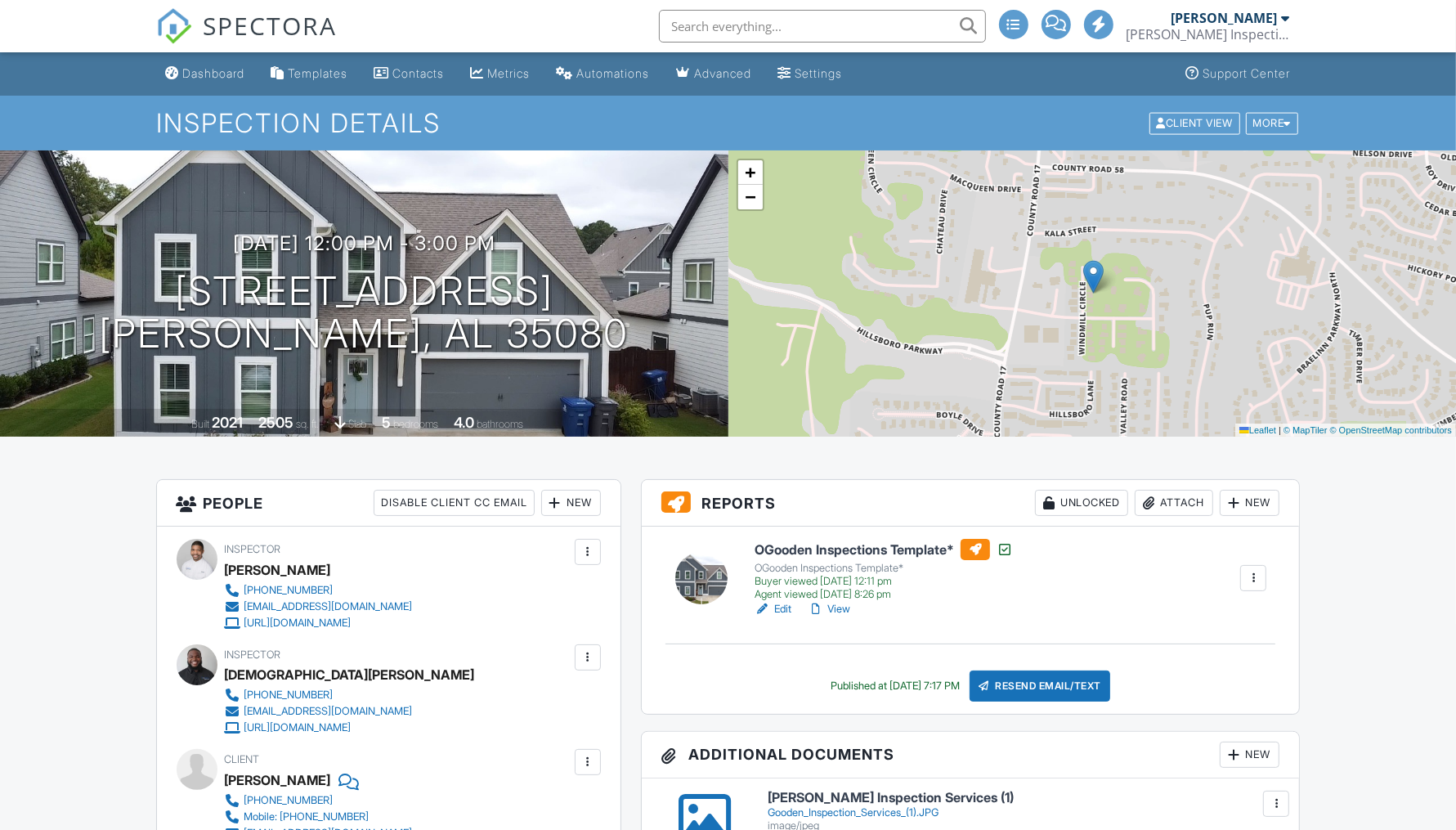
click at [847, 611] on link "View" at bounding box center [829, 609] width 42 height 16
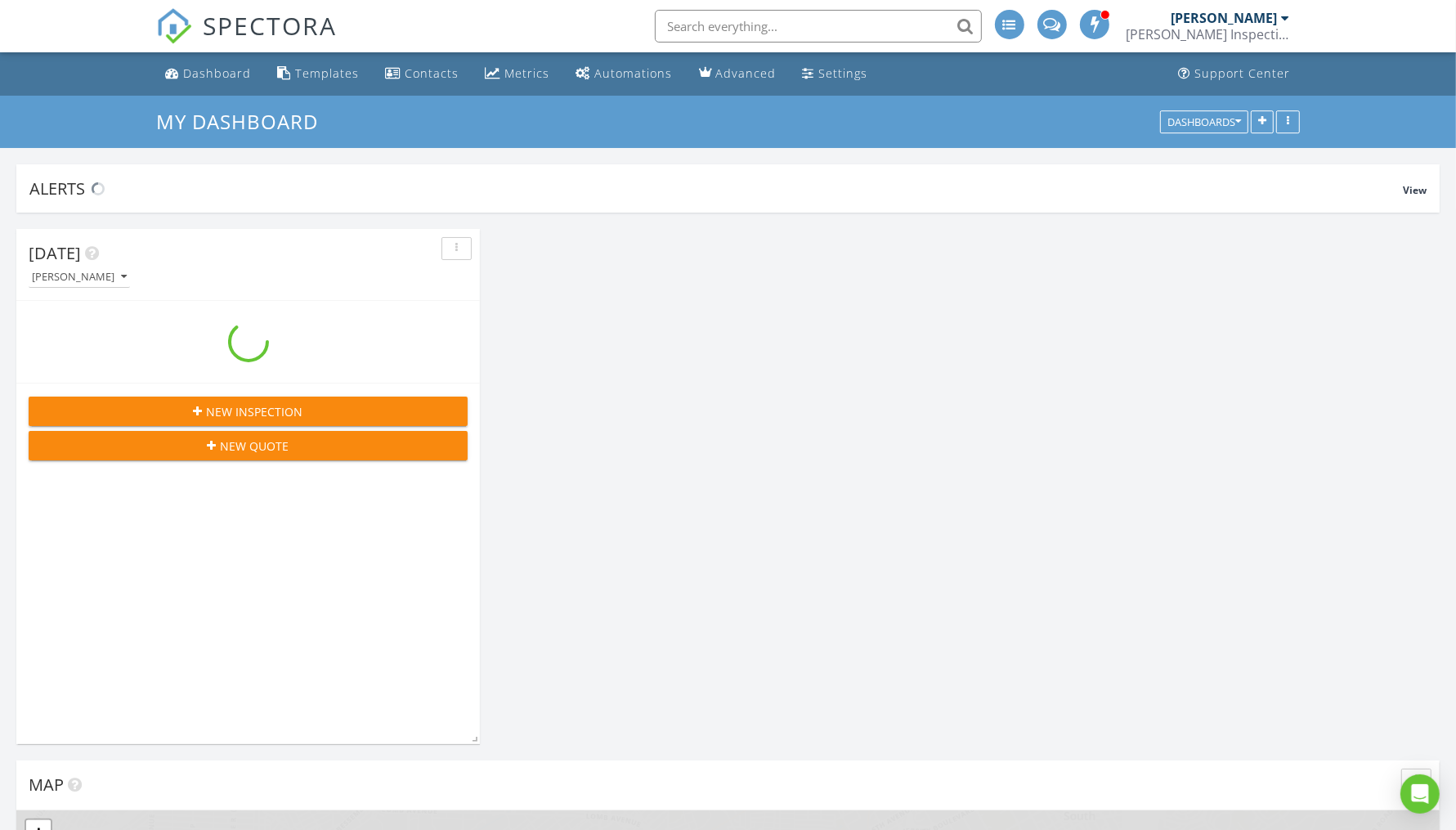
click at [756, 27] on input "text" at bounding box center [817, 25] width 327 height 33
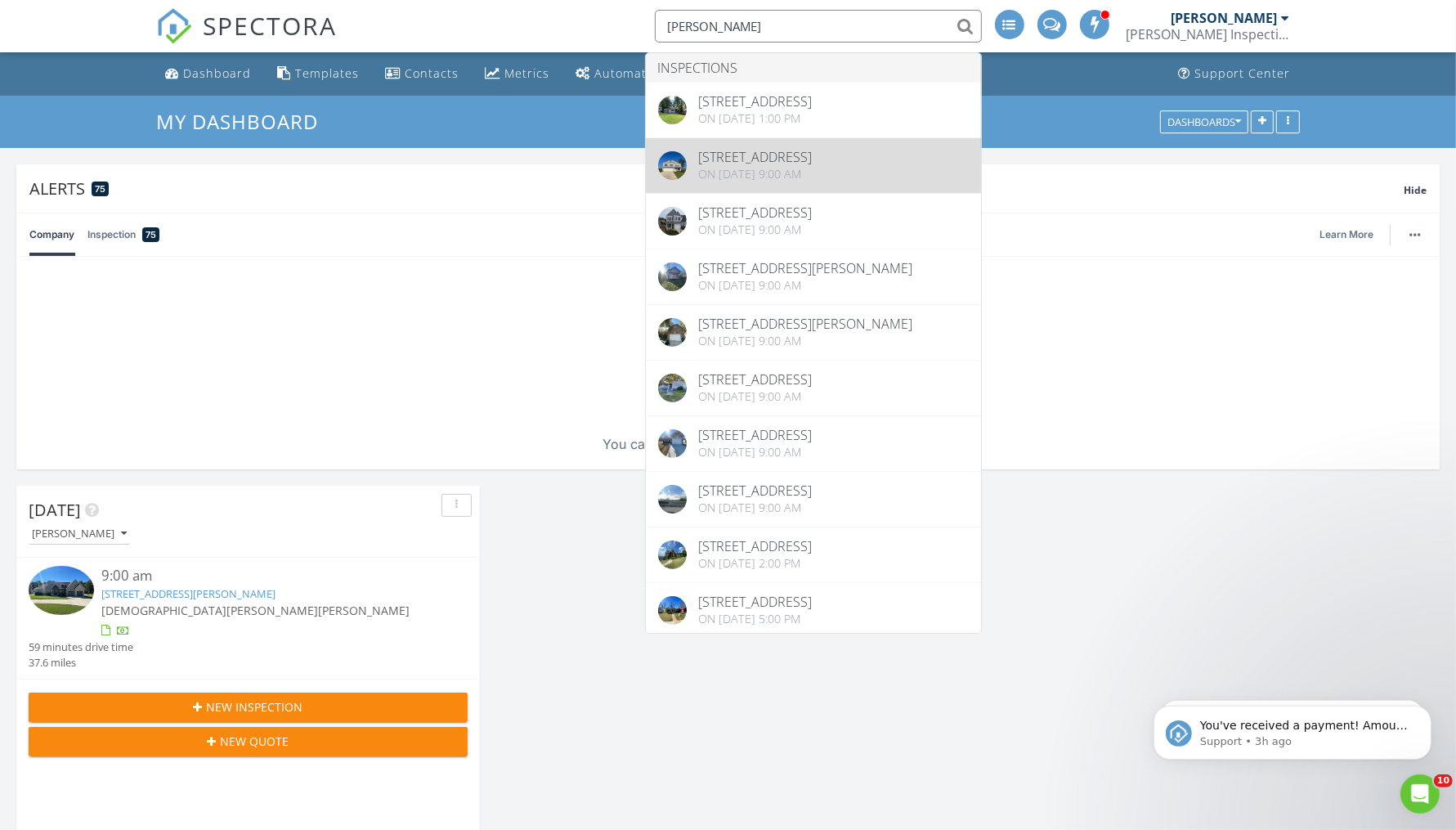
type input "ashley"
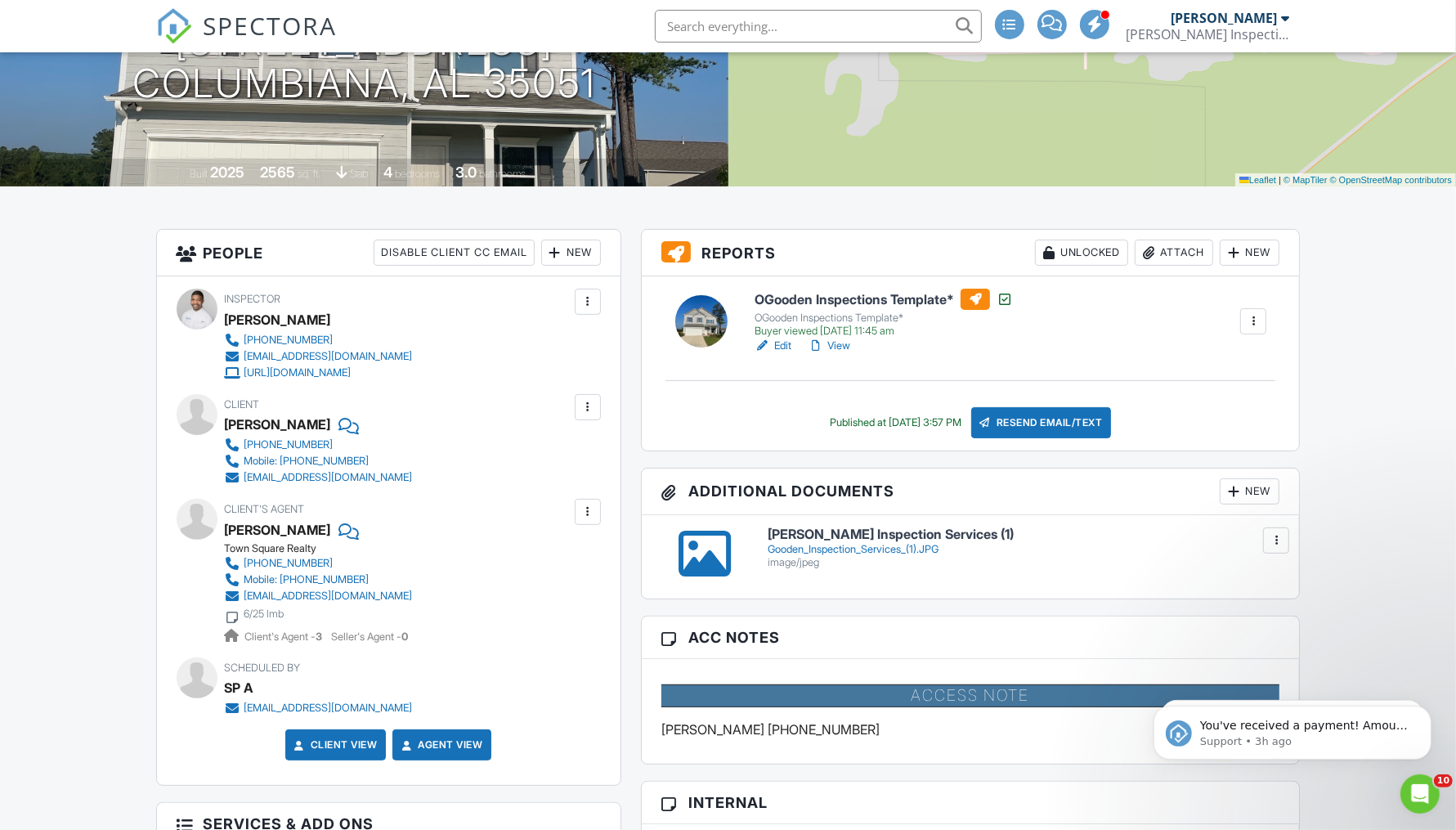
click at [843, 345] on link "View" at bounding box center [829, 346] width 42 height 16
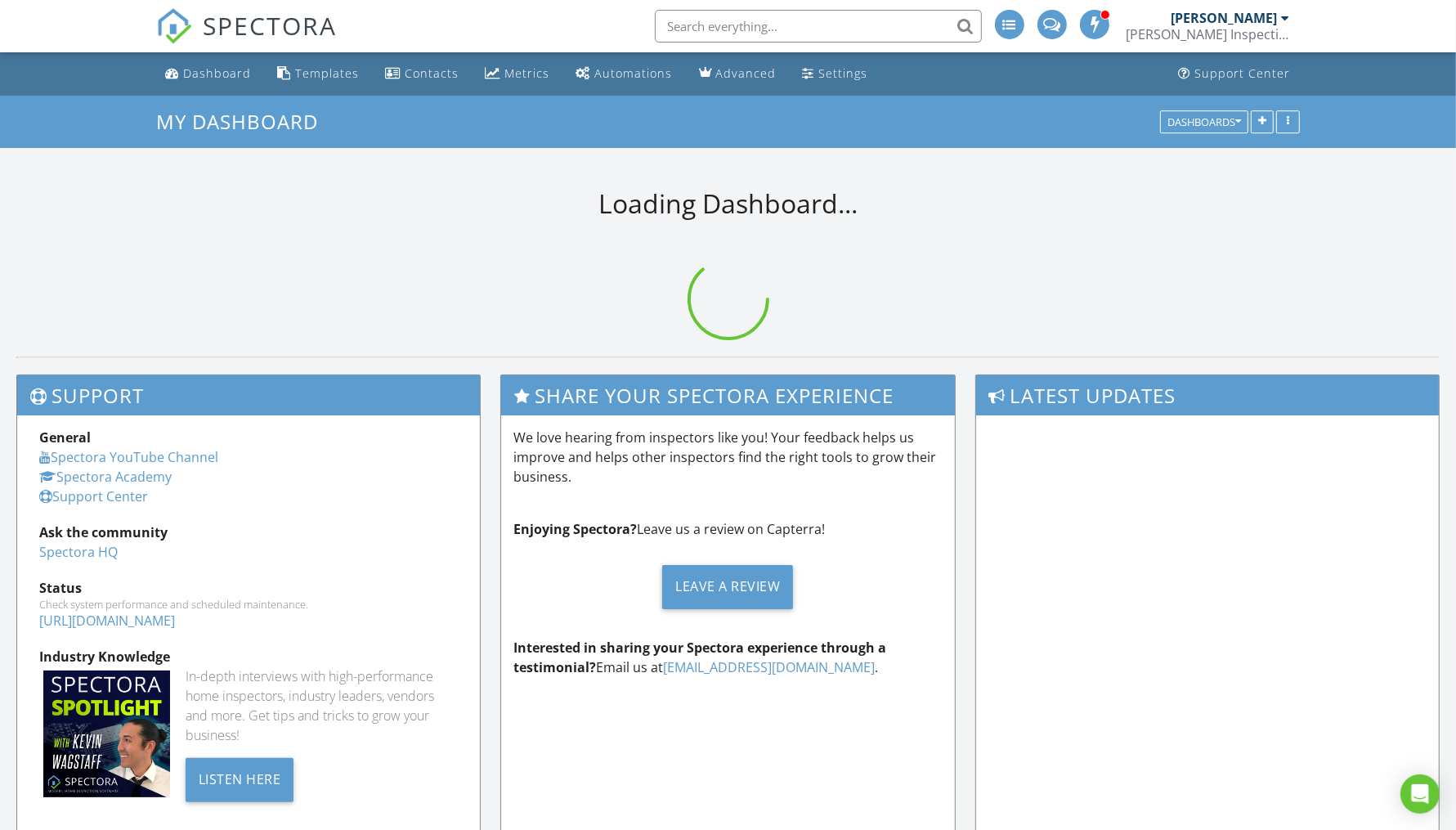
click at [758, 34] on input "text" at bounding box center [817, 25] width 327 height 33
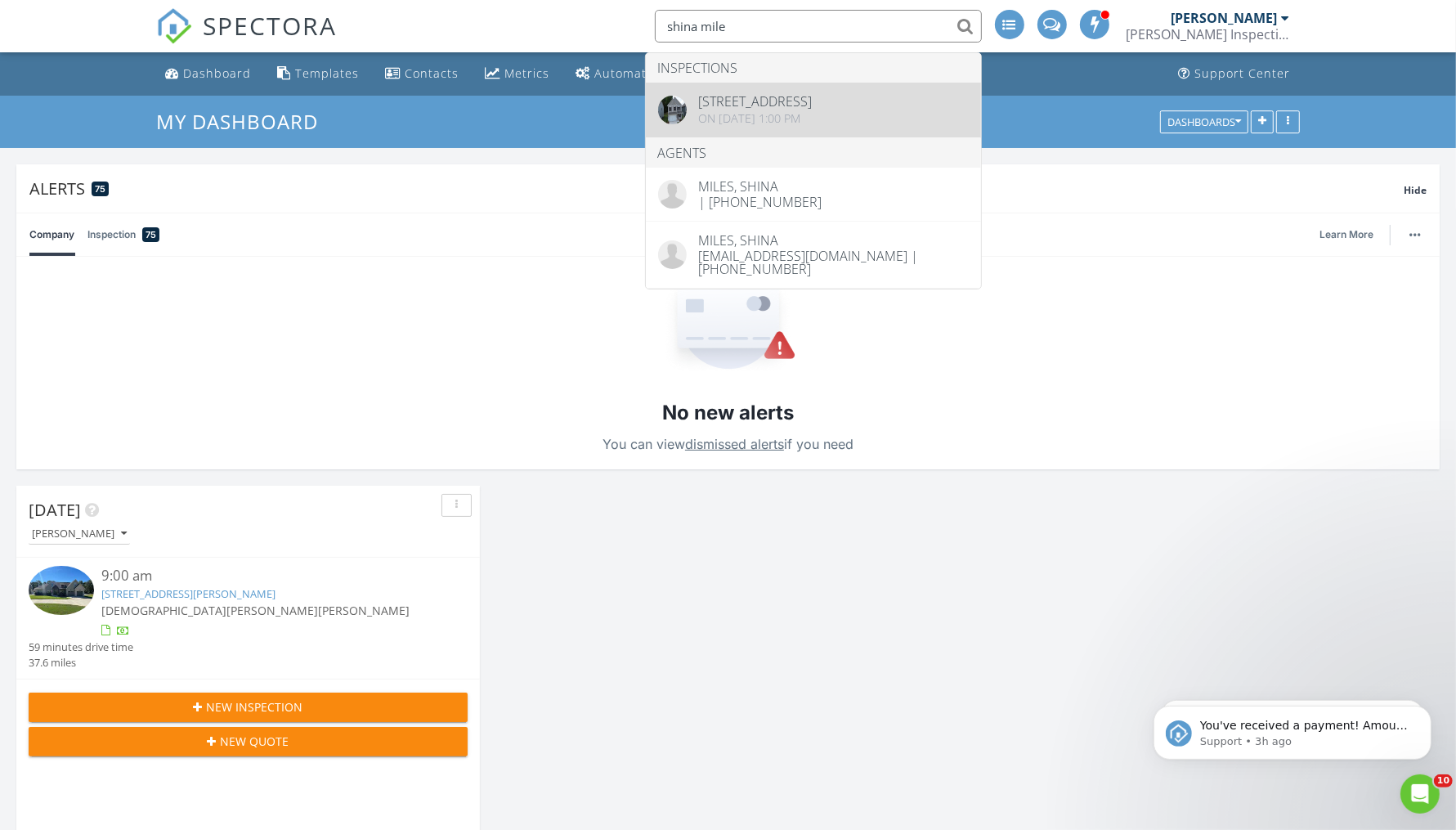
type input "shina mile"
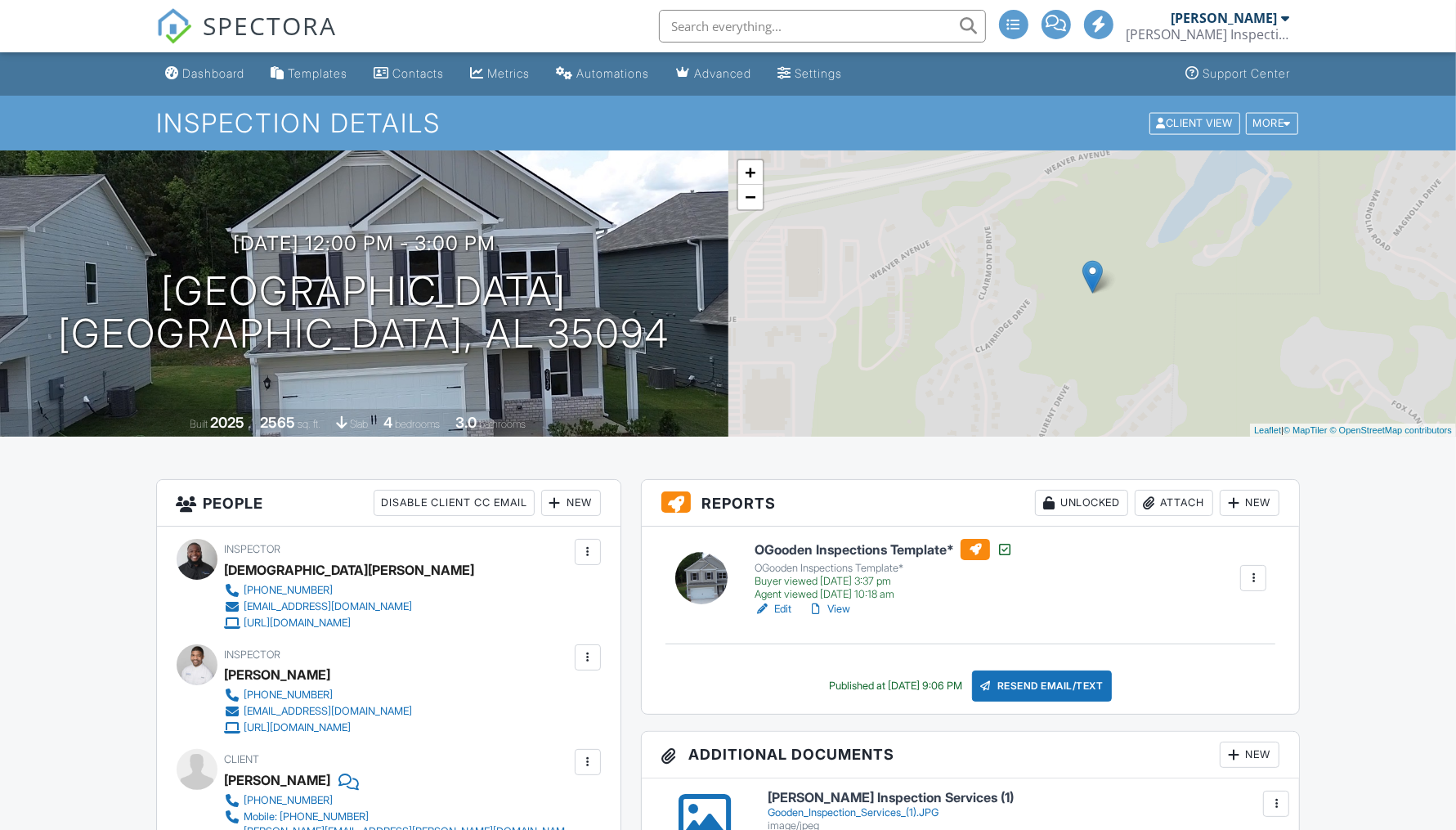
click at [847, 610] on link "View" at bounding box center [829, 609] width 42 height 16
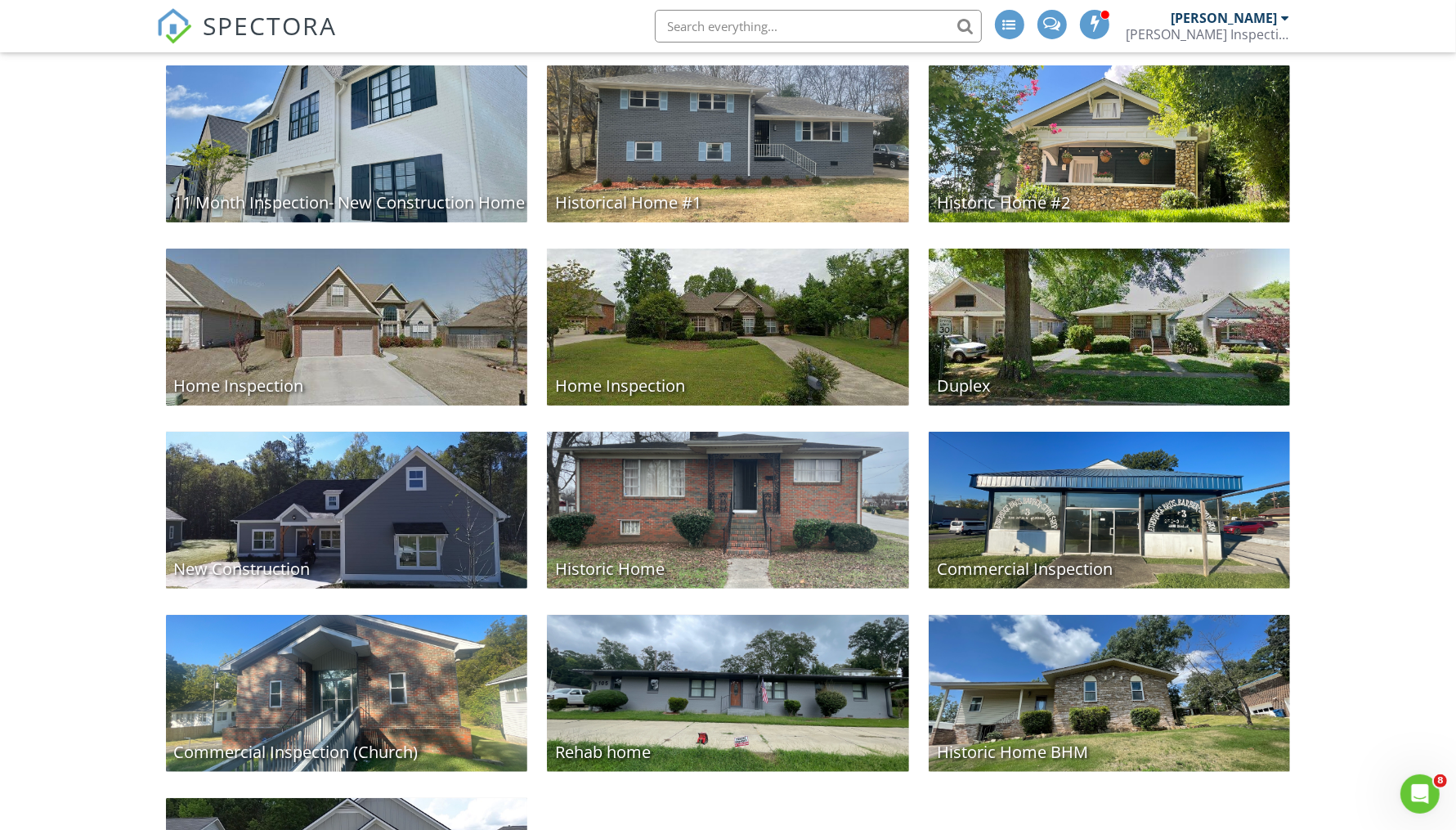
click at [420, 508] on div "New Construction" at bounding box center [347, 510] width 363 height 157
